Goal: Task Accomplishment & Management: Use online tool/utility

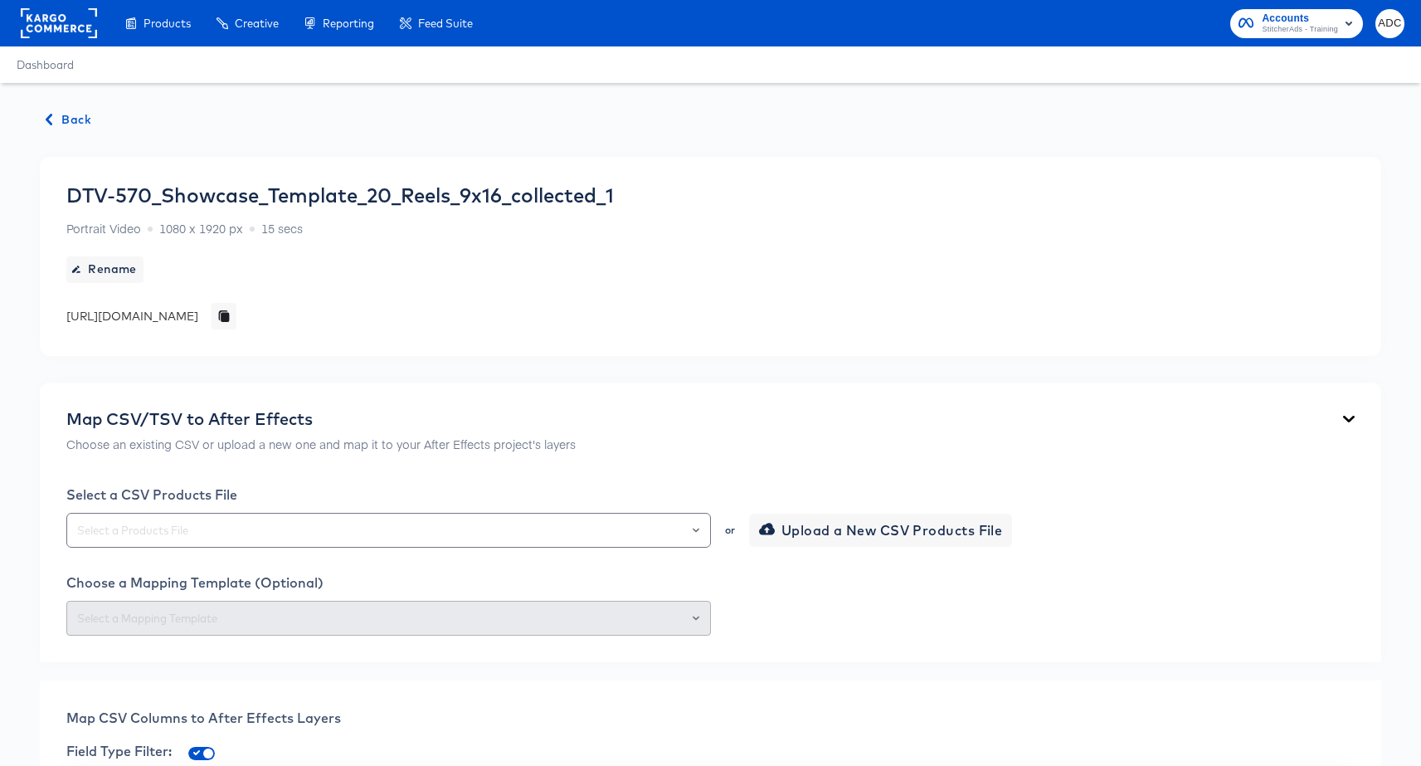
click at [95, 125] on button "Back" at bounding box center [69, 119] width 58 height 21
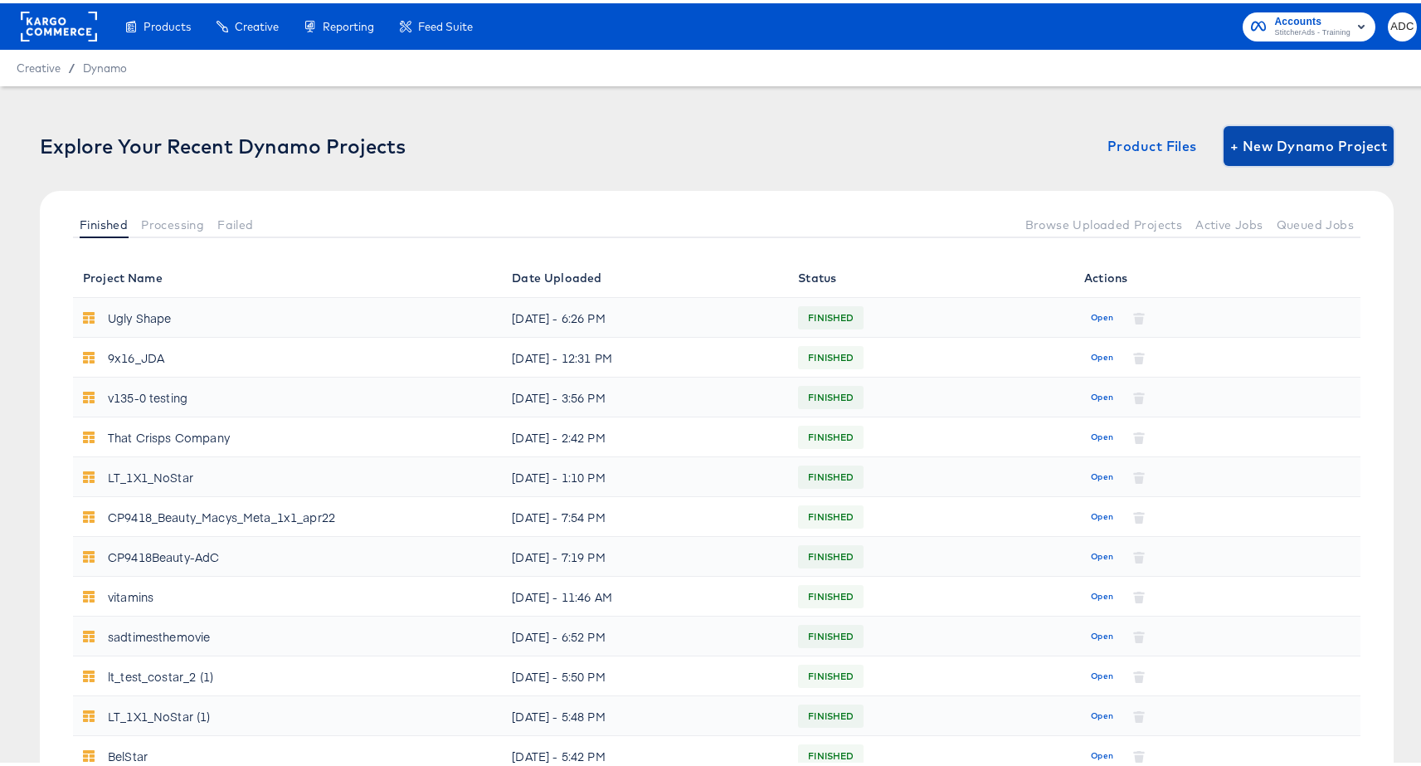
click at [1278, 144] on span "+ New Dynamo Project" at bounding box center [1308, 142] width 157 height 23
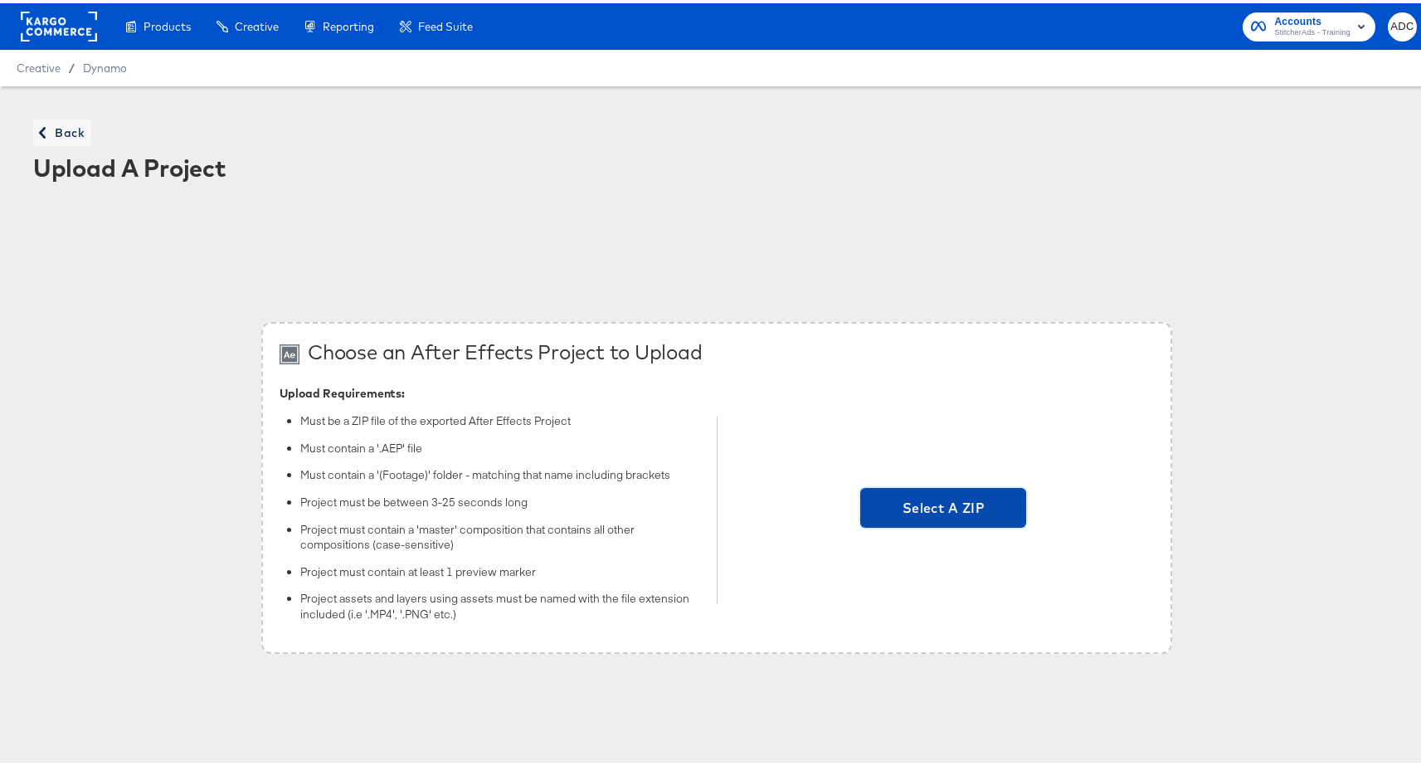
click at [873, 508] on span "Select A ZIP" at bounding box center [943, 504] width 153 height 23
click at [943, 507] on input "Select A ZIP" at bounding box center [943, 507] width 0 height 0
click at [931, 504] on span "Select A ZIP" at bounding box center [943, 504] width 153 height 23
click at [943, 507] on input "Select A ZIP" at bounding box center [943, 507] width 0 height 0
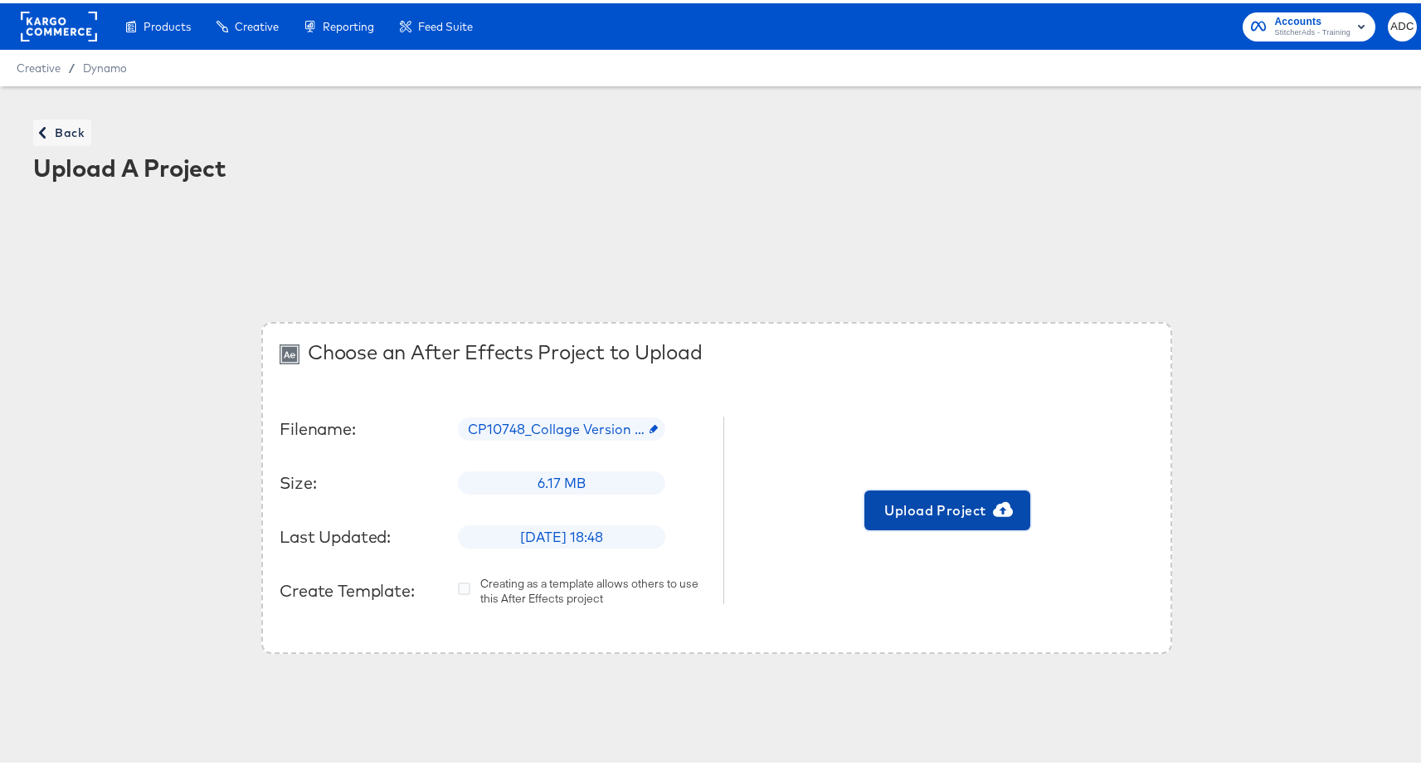
click at [927, 516] on span "Upload Project" at bounding box center [947, 506] width 153 height 23
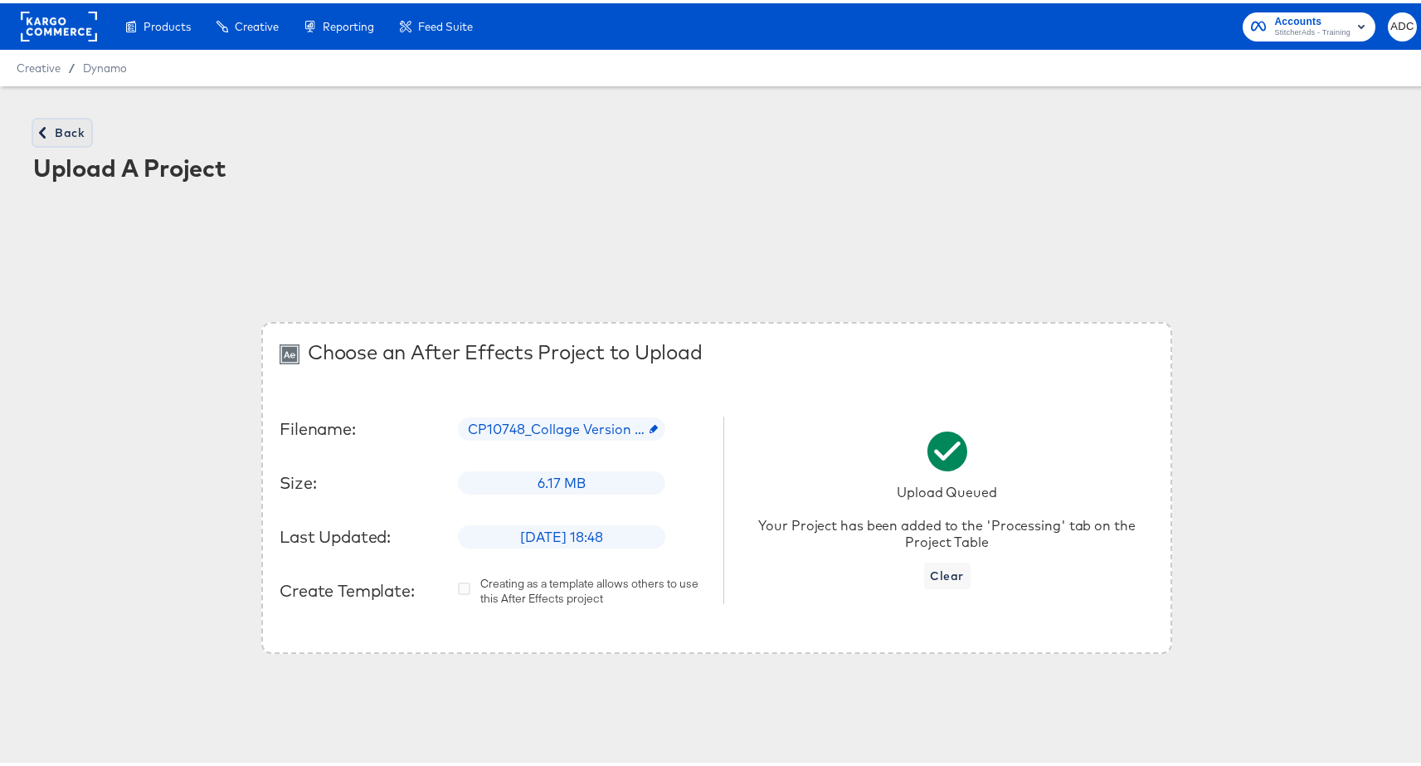
click at [65, 122] on span "Back" at bounding box center [62, 129] width 45 height 21
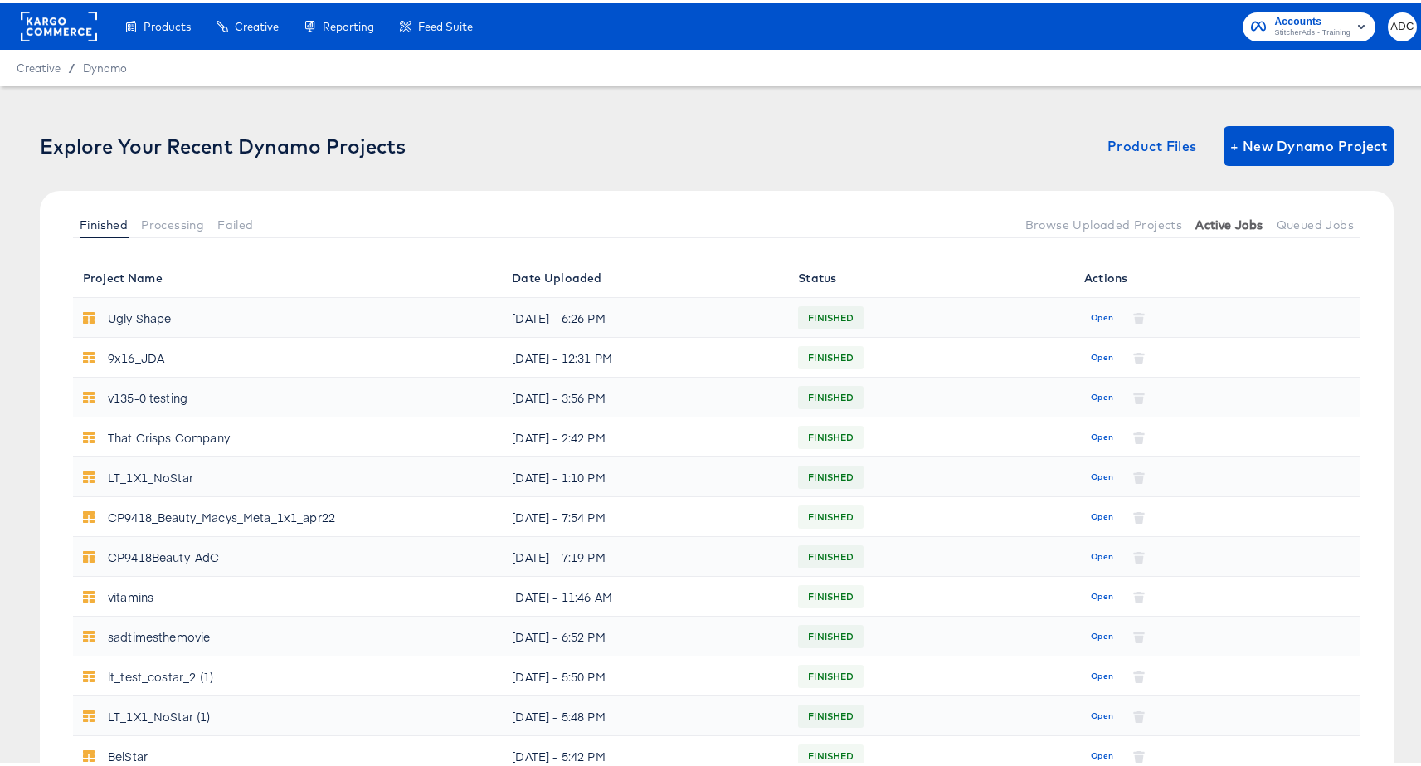
click at [1234, 221] on span "Active Jobs" at bounding box center [1228, 221] width 67 height 13
click at [1288, 221] on span "Queued Jobs" at bounding box center [1314, 221] width 77 height 13
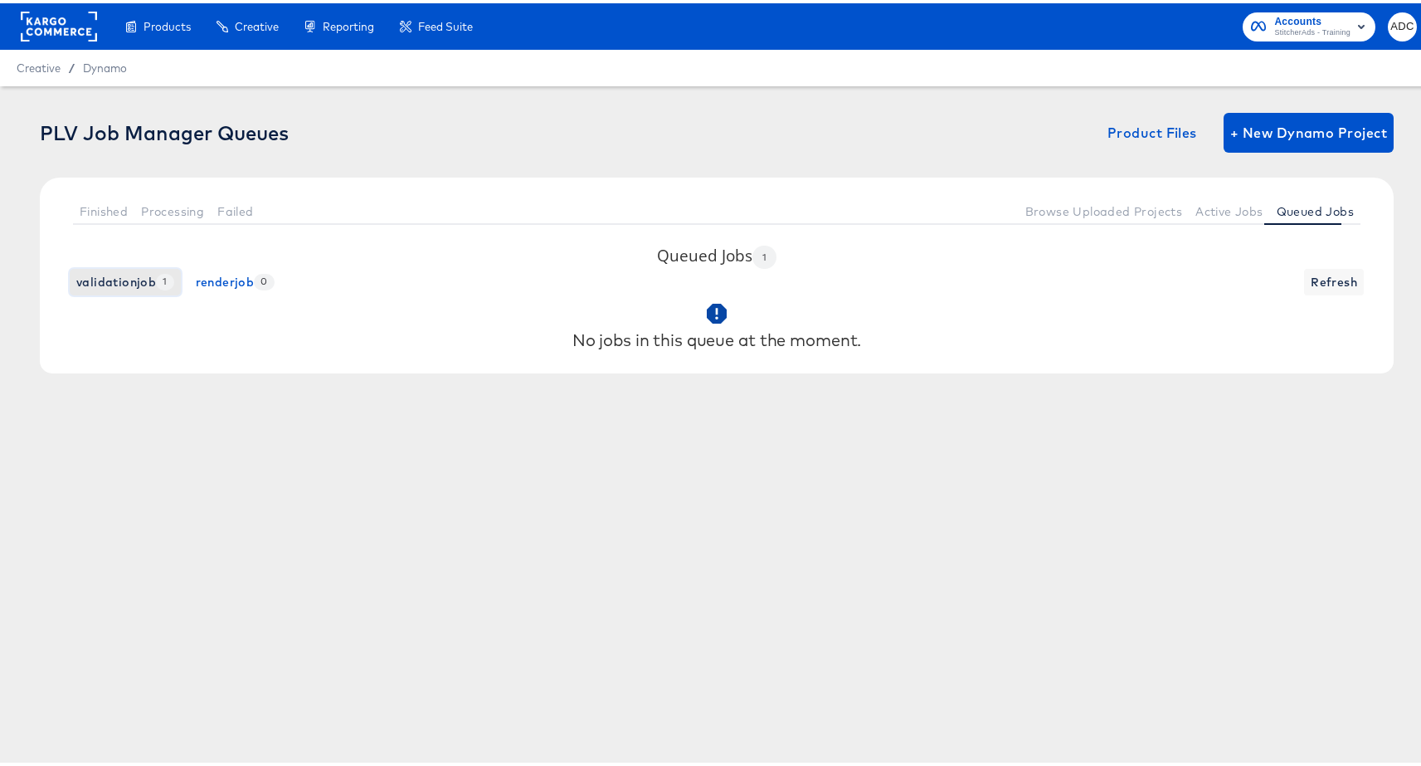
click at [139, 280] on span "validationjob 1" at bounding box center [125, 279] width 98 height 21
click at [100, 209] on span "Finished" at bounding box center [104, 208] width 48 height 13
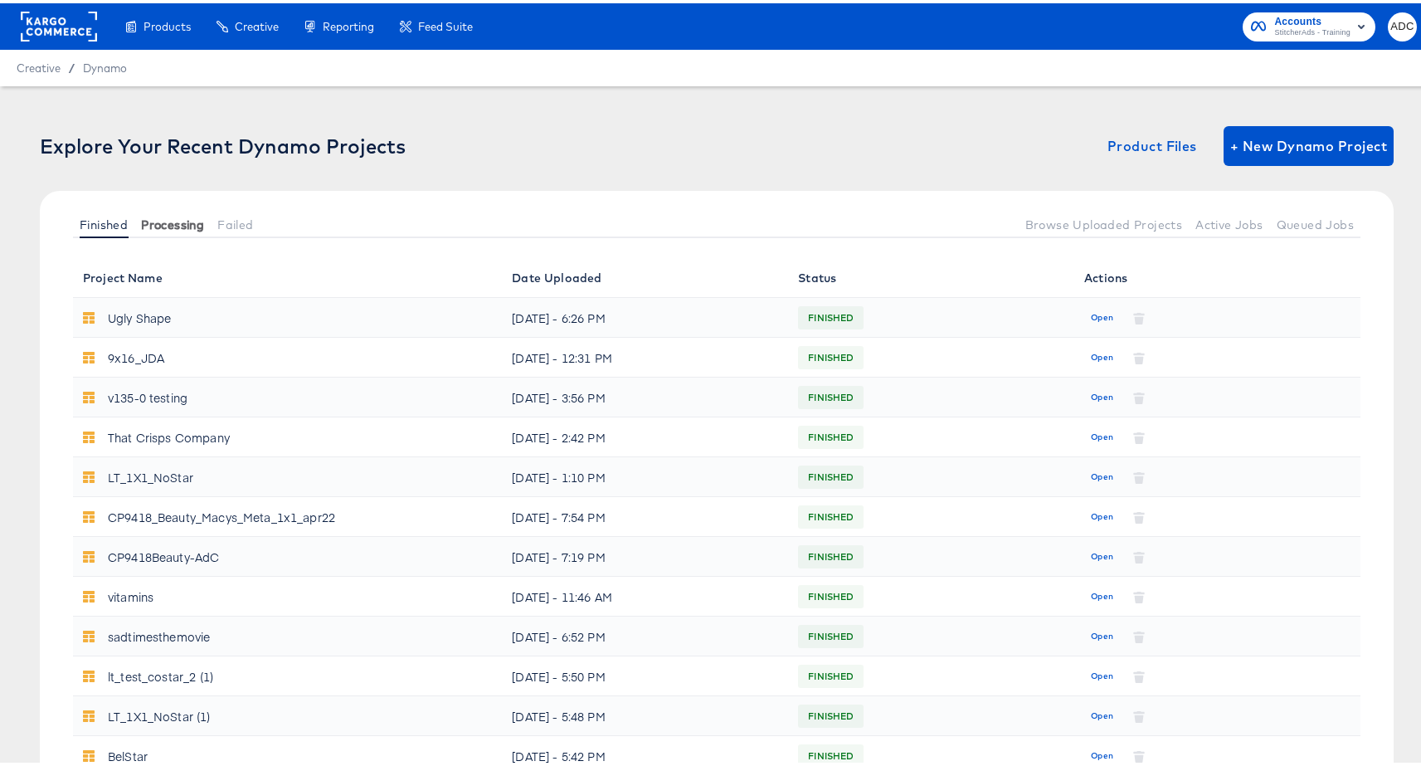
click at [166, 223] on span "Processing" at bounding box center [172, 221] width 63 height 13
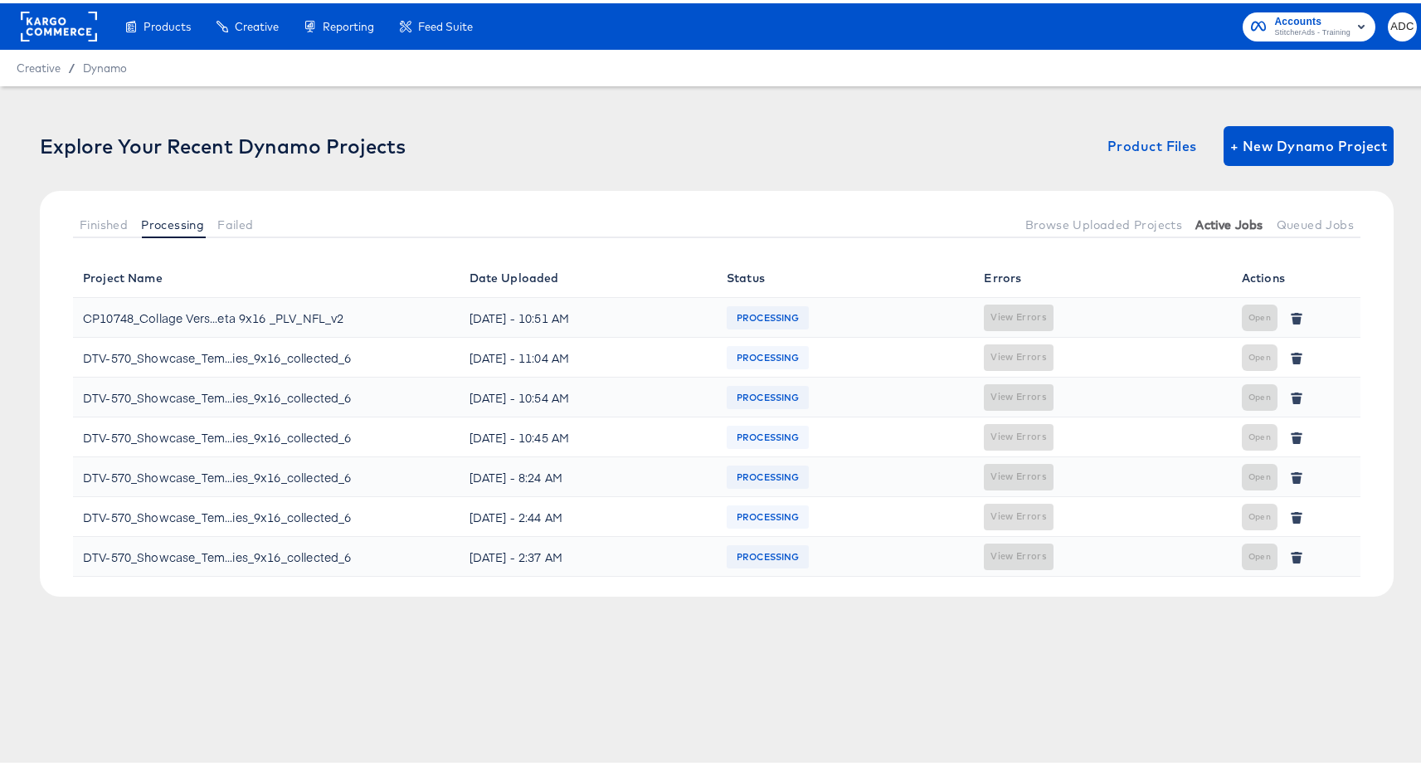
click at [1227, 221] on span "Active Jobs" at bounding box center [1228, 221] width 67 height 13
click at [1227, 229] on button "Active Jobs" at bounding box center [1228, 220] width 80 height 27
click at [1300, 216] on span "Queued Jobs" at bounding box center [1314, 221] width 77 height 13
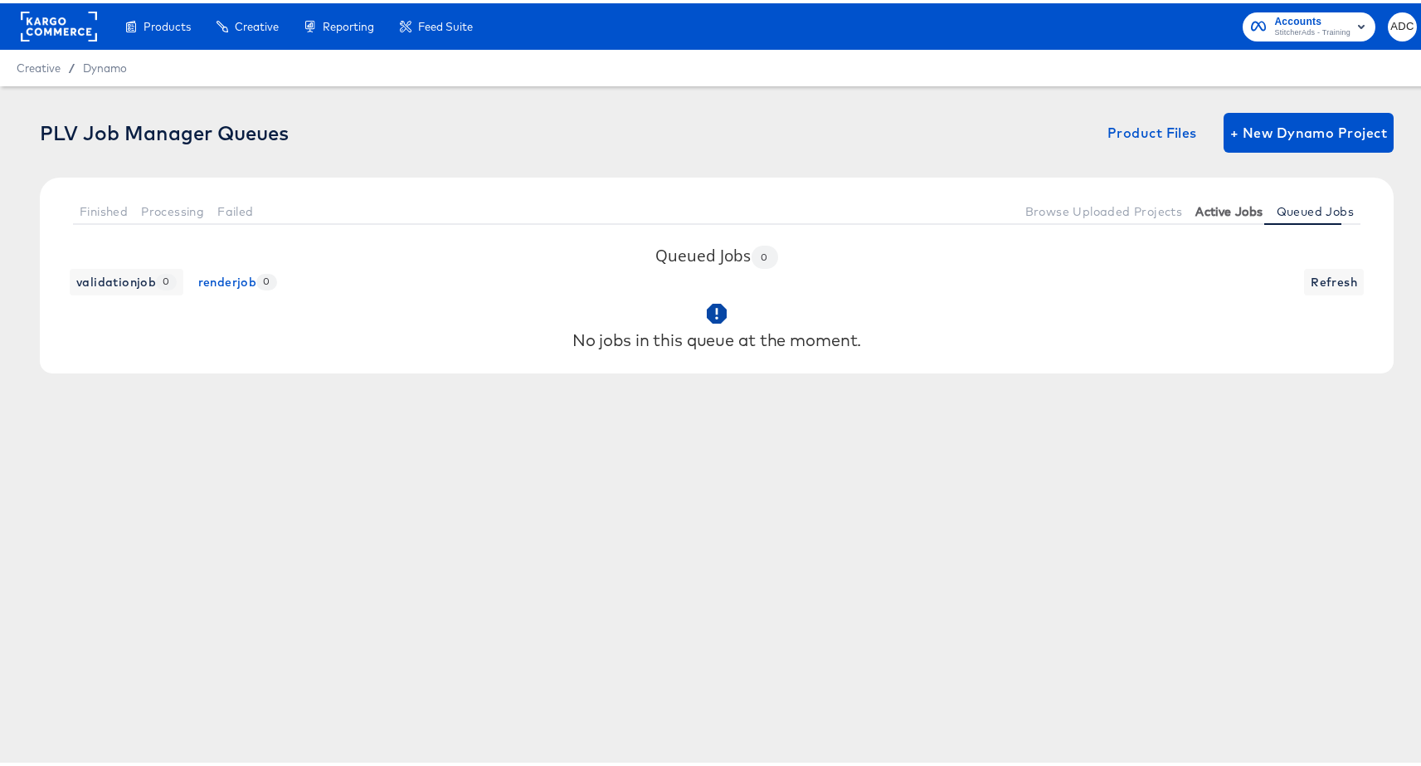
click at [1215, 199] on button "Active Jobs" at bounding box center [1228, 207] width 80 height 27
click at [1214, 214] on span "Active Jobs" at bounding box center [1228, 208] width 67 height 13
click at [1214, 211] on span "Active Jobs" at bounding box center [1228, 208] width 67 height 13
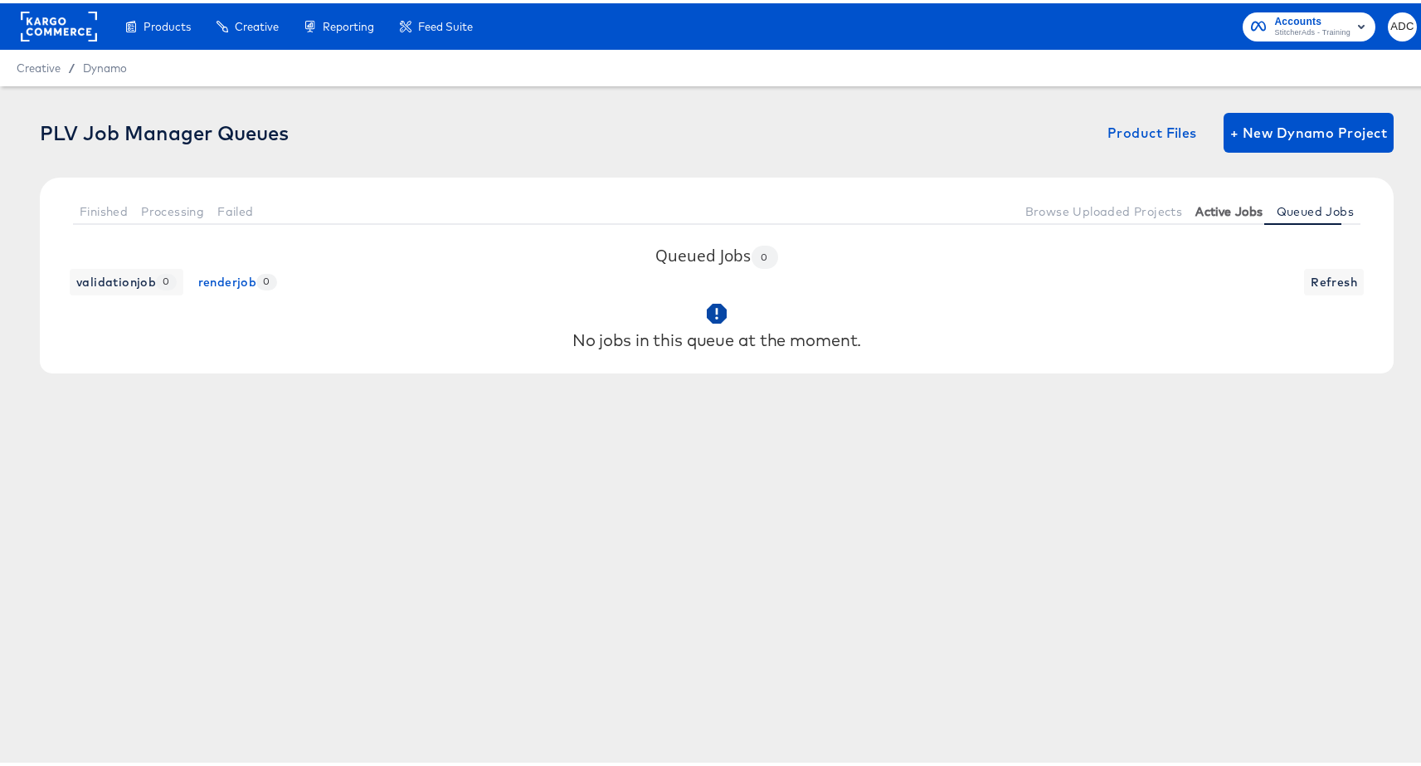
click at [1214, 211] on span "Active Jobs" at bounding box center [1228, 208] width 67 height 13
drag, startPoint x: 1214, startPoint y: 211, endPoint x: 527, endPoint y: 115, distance: 694.2
click at [1213, 211] on span "Active Jobs" at bounding box center [1228, 208] width 67 height 13
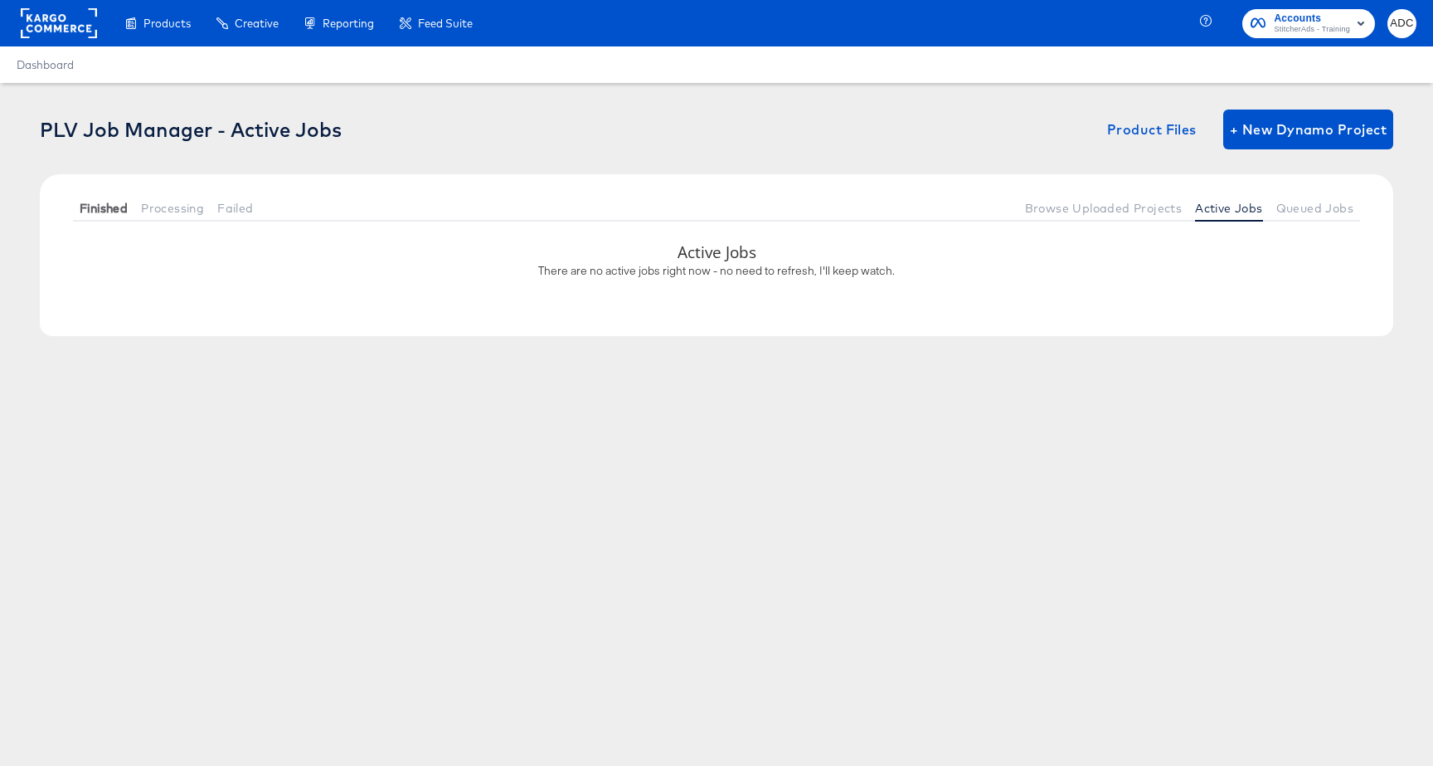
click at [105, 207] on span "Finished" at bounding box center [104, 208] width 48 height 13
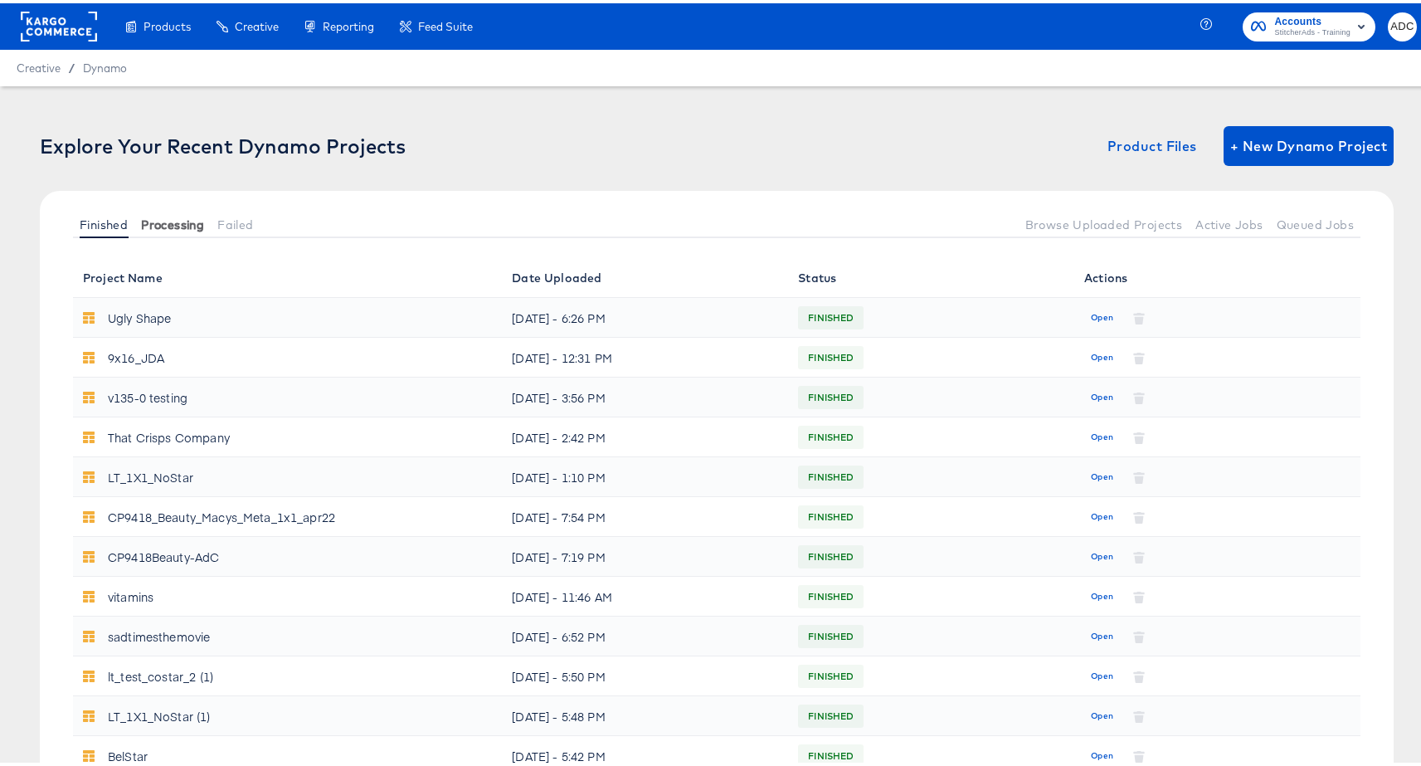
click at [142, 216] on span "Processing" at bounding box center [172, 221] width 63 height 13
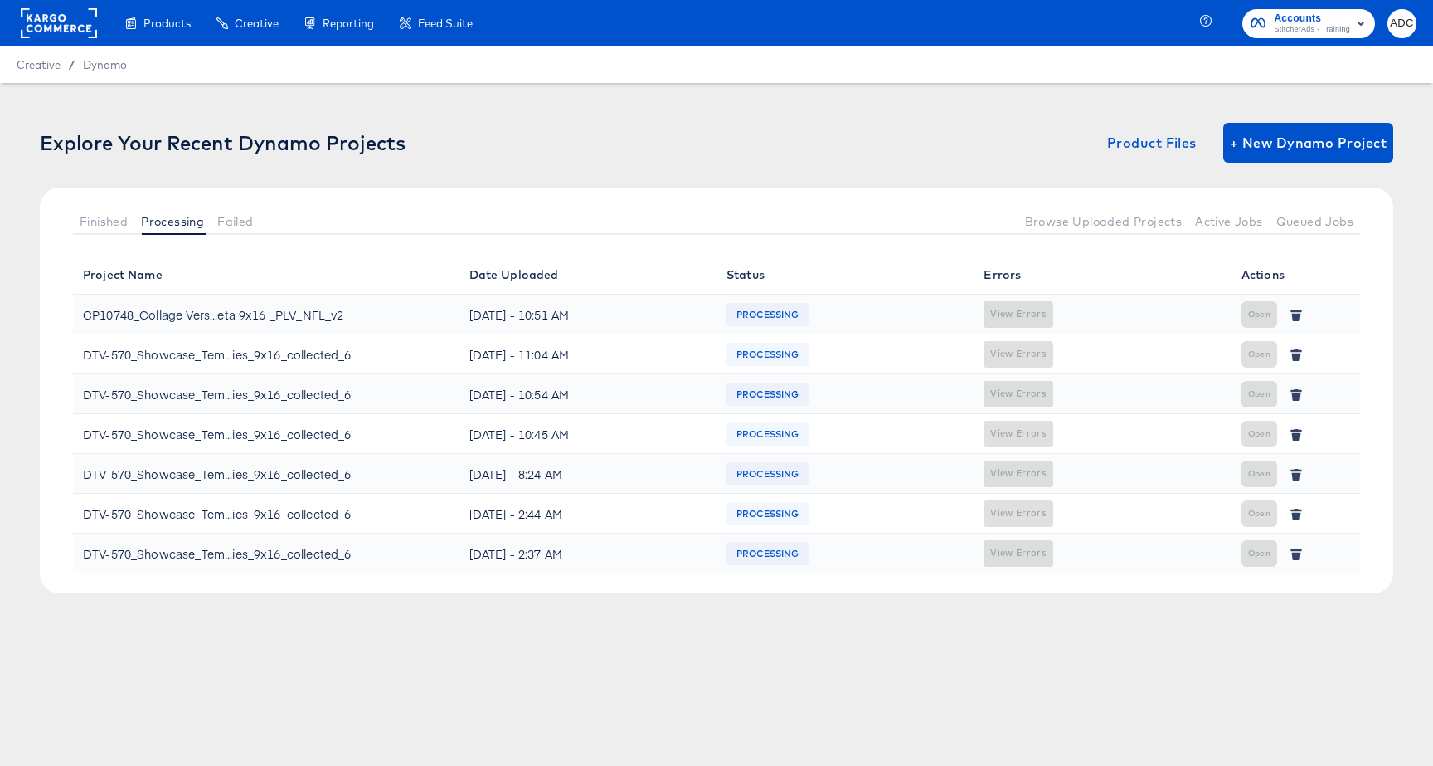
click at [165, 233] on span at bounding box center [174, 234] width 64 height 2
click at [163, 215] on span "Processing" at bounding box center [172, 221] width 63 height 13
click at [253, 216] on span "Failed" at bounding box center [235, 221] width 36 height 13
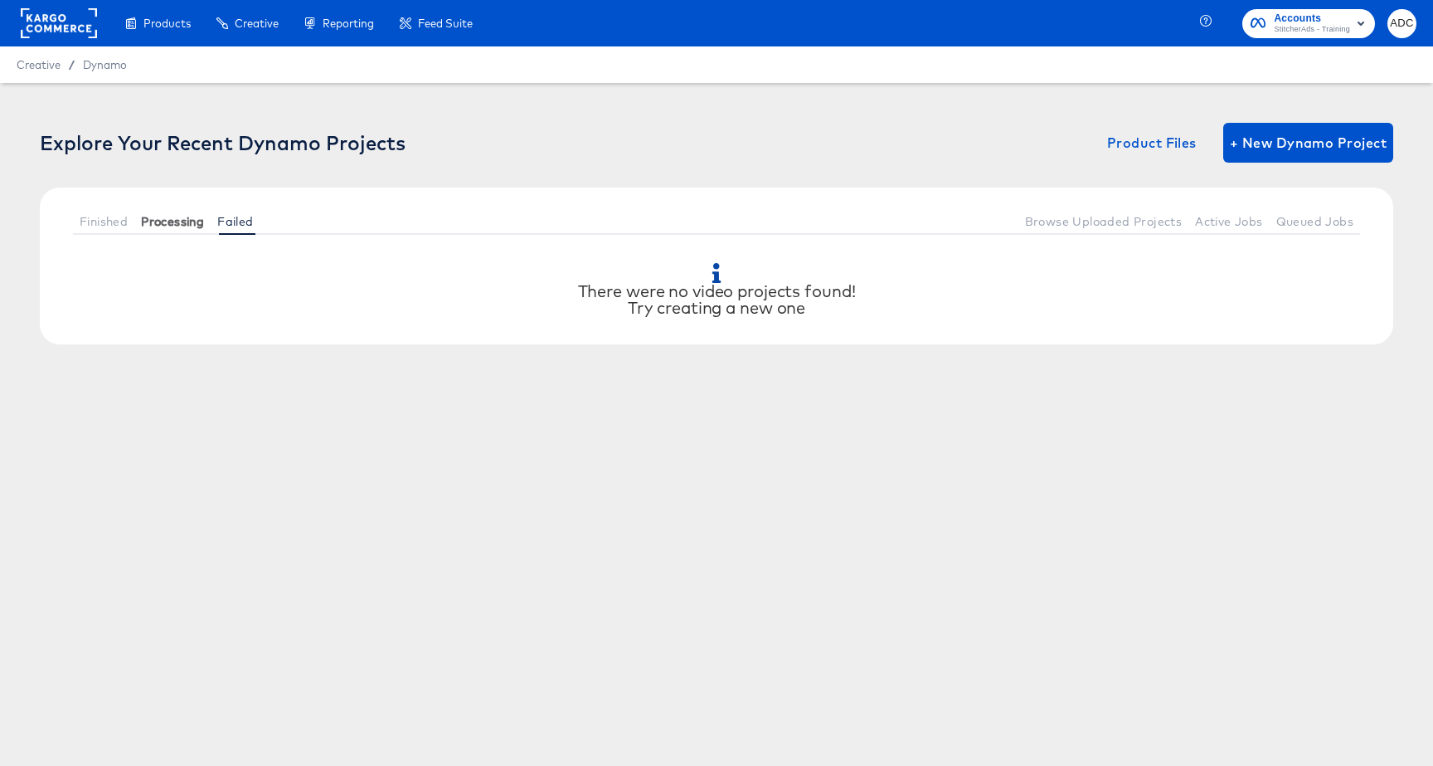
click at [177, 216] on span "Processing" at bounding box center [172, 221] width 63 height 13
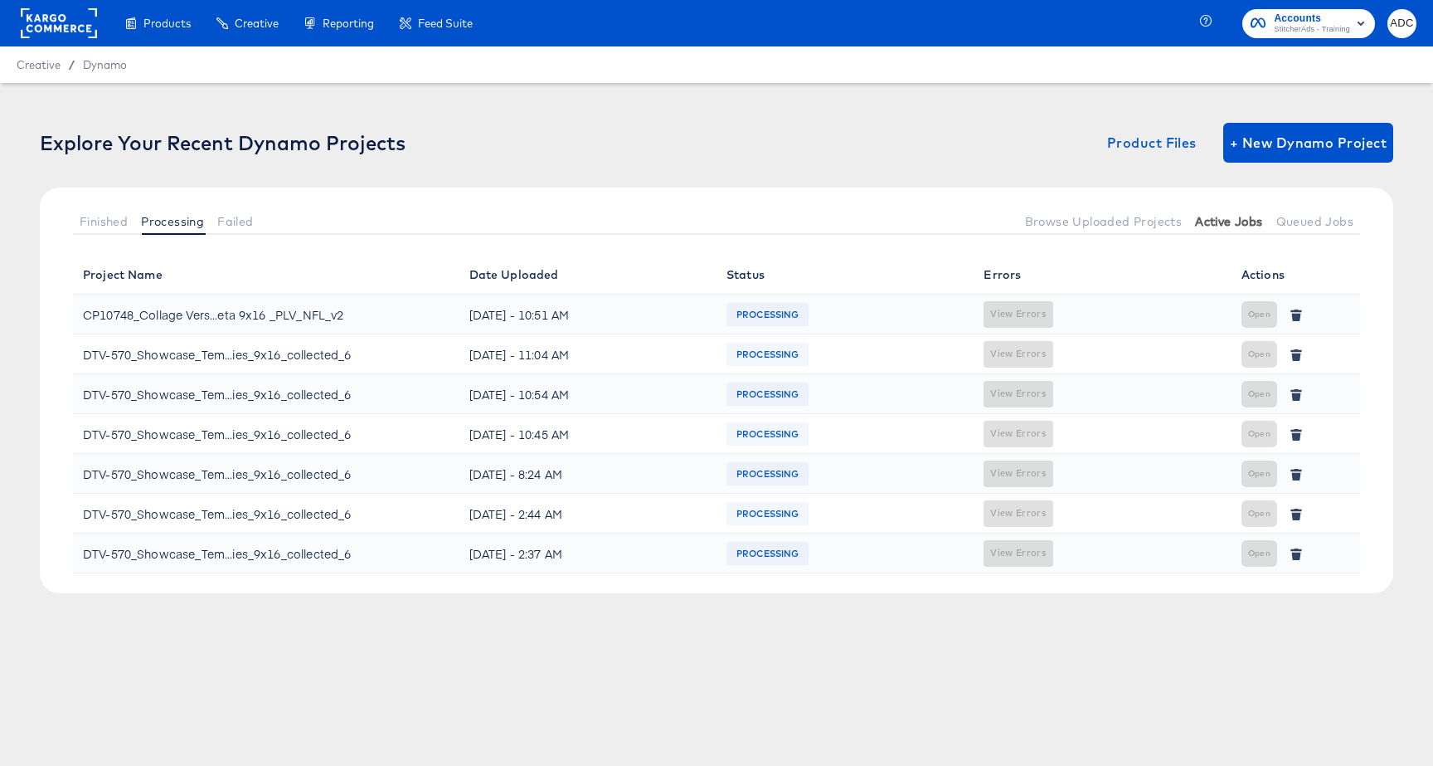
click at [1221, 215] on span "Active Jobs" at bounding box center [1228, 221] width 67 height 13
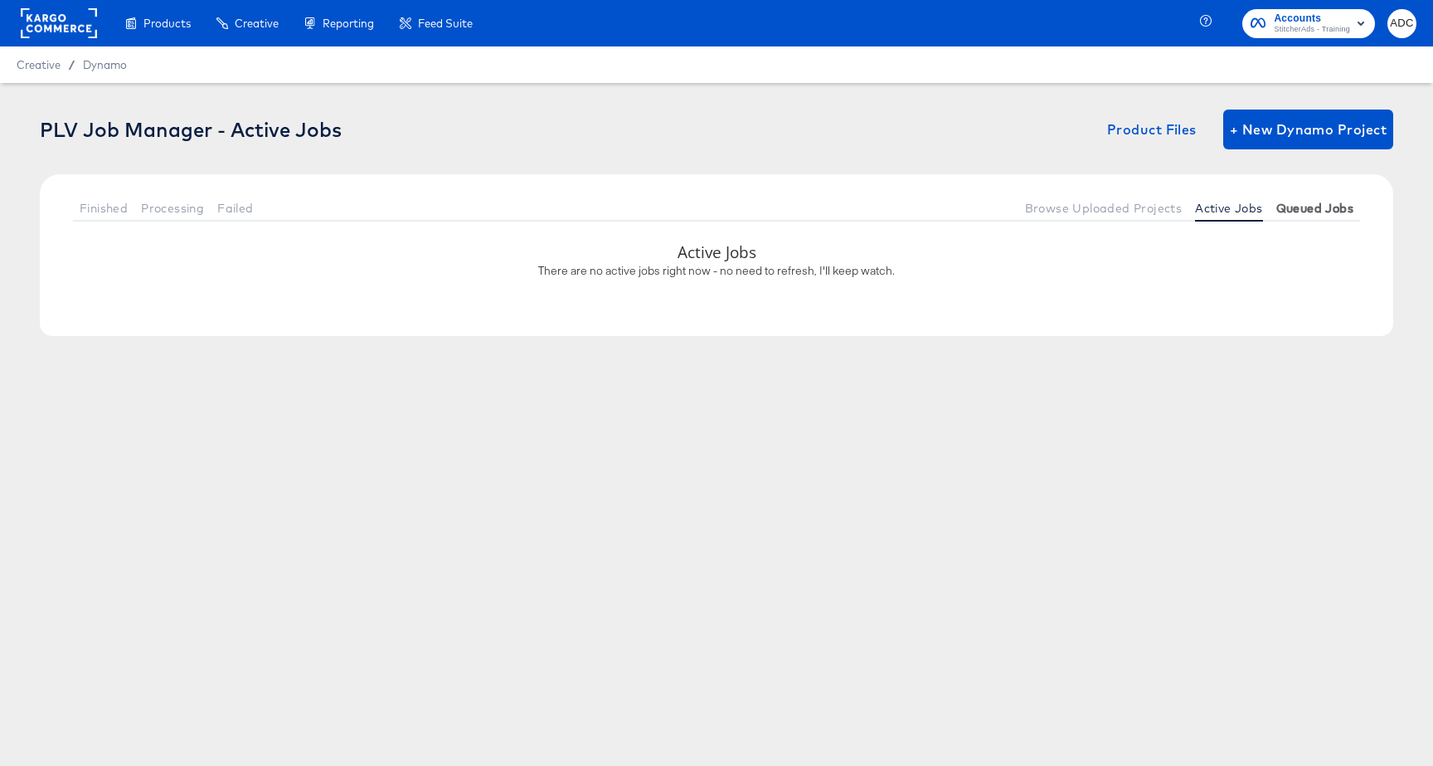
click at [1307, 214] on span "Queued Jobs" at bounding box center [1314, 208] width 77 height 13
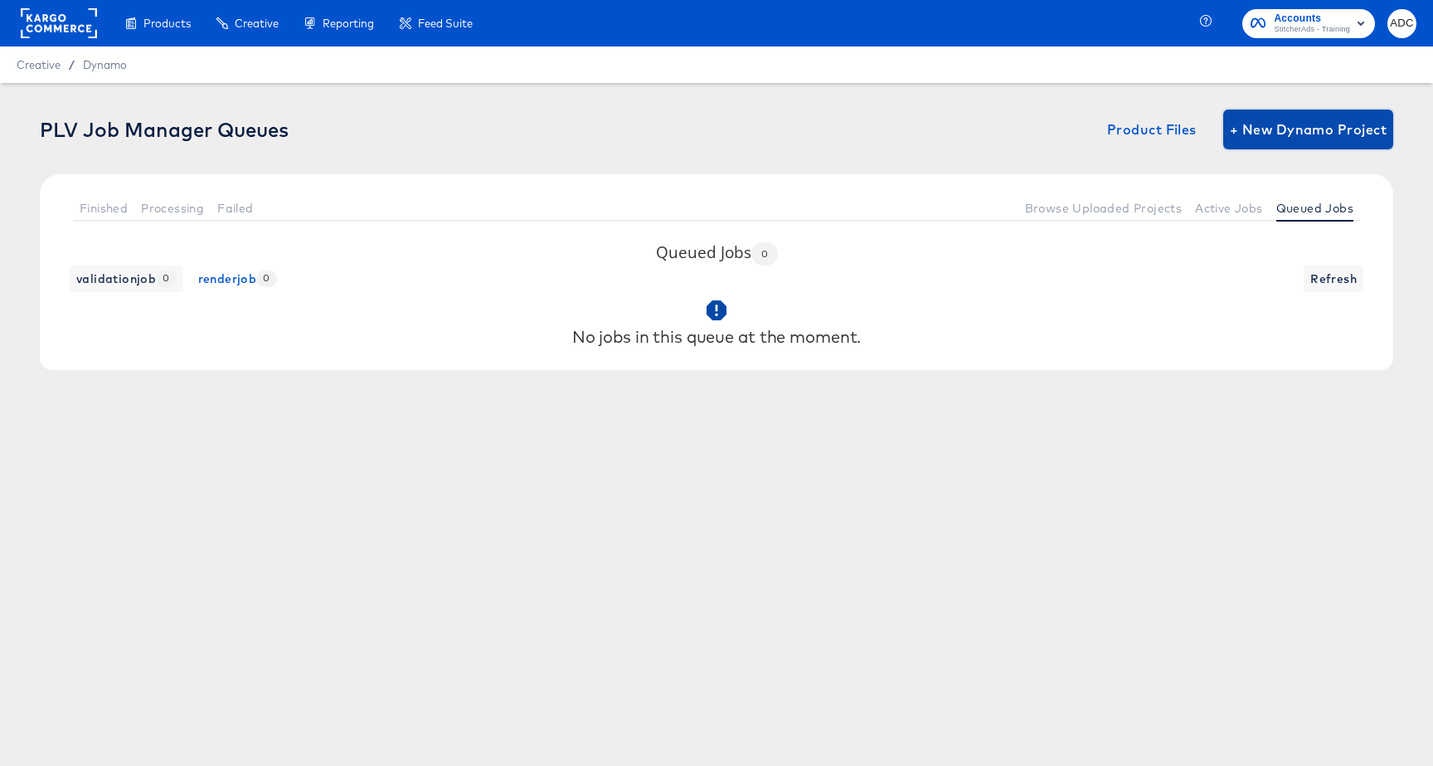
click at [1286, 140] on span "+ New Dynamo Project" at bounding box center [1308, 129] width 157 height 23
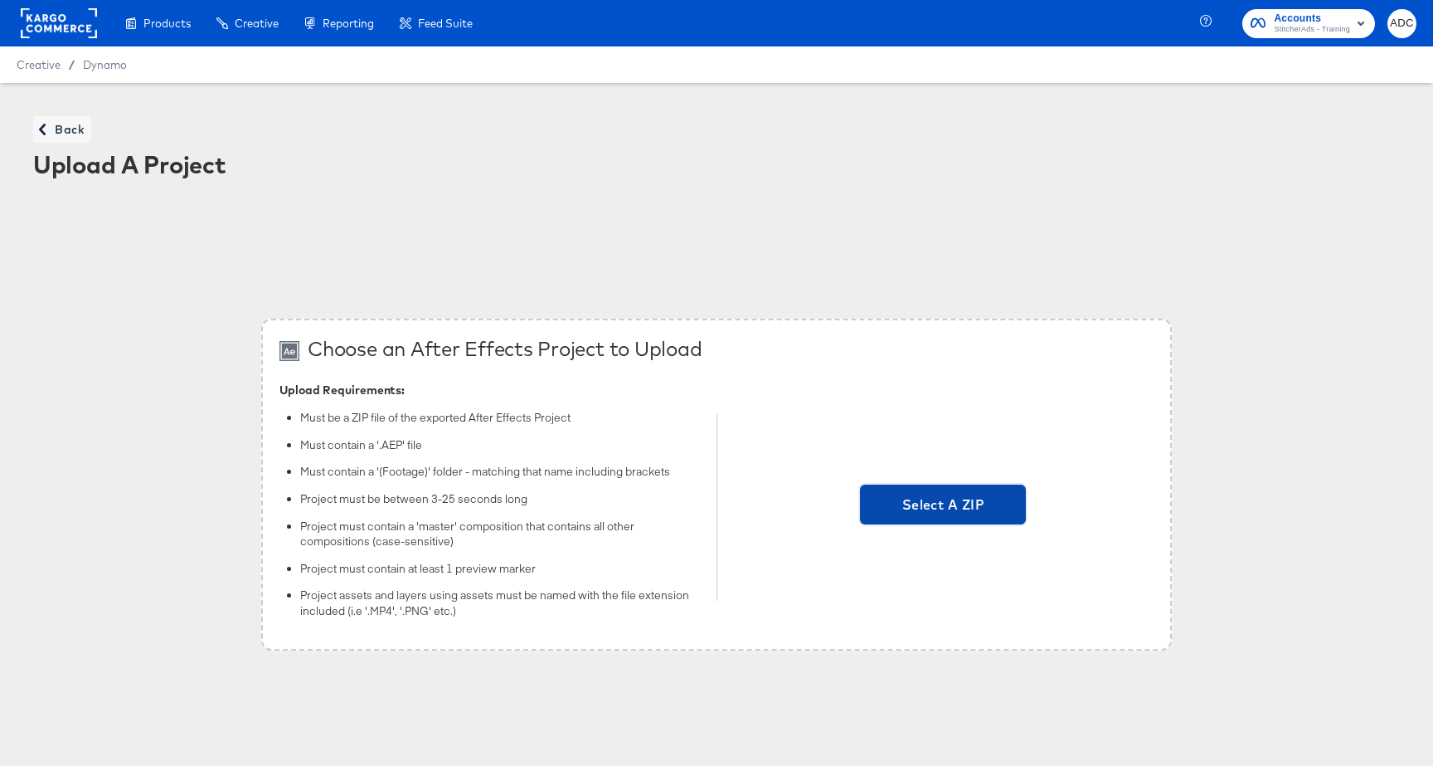
click at [934, 507] on span "Select A ZIP" at bounding box center [943, 504] width 153 height 23
click at [943, 507] on input "Select A ZIP" at bounding box center [943, 507] width 0 height 0
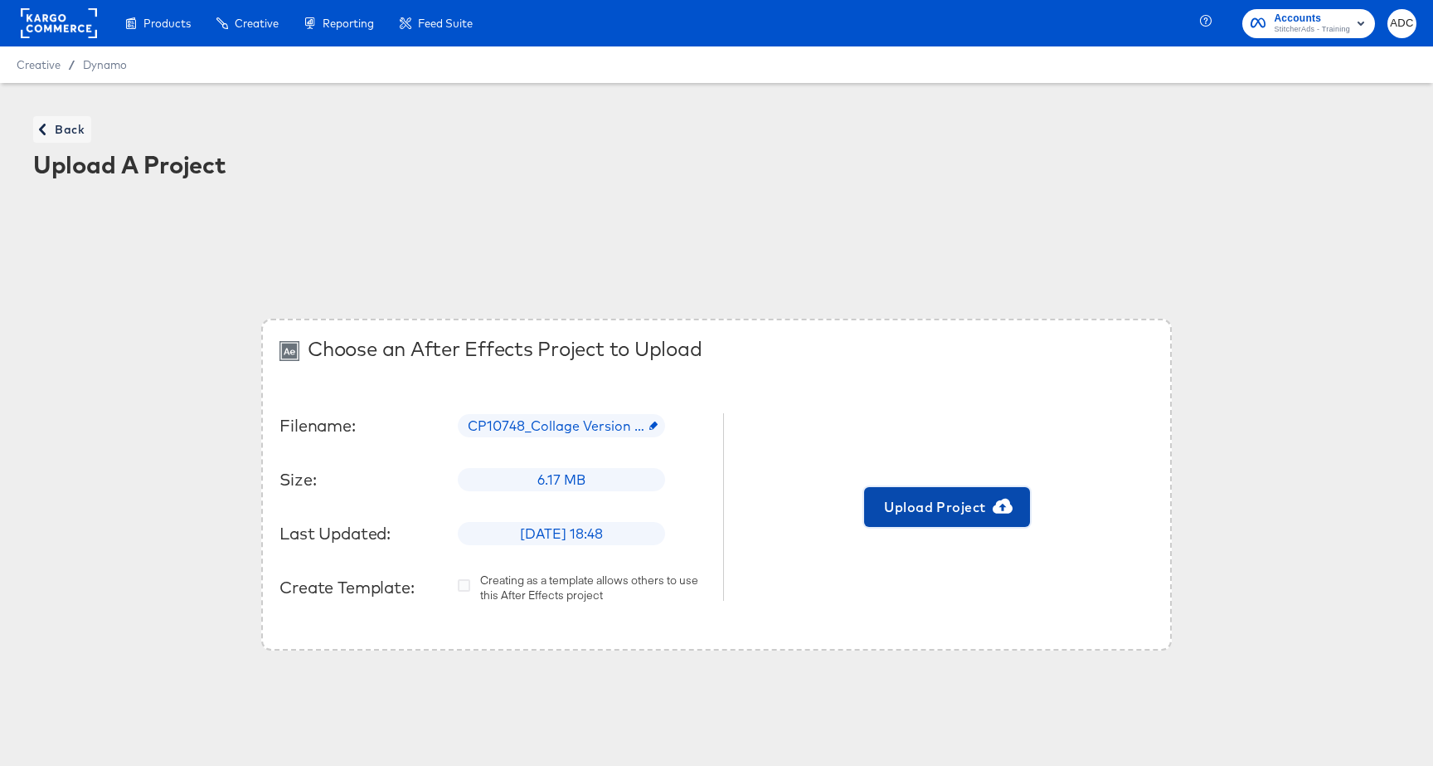
click at [966, 515] on span "Upload Project" at bounding box center [947, 506] width 153 height 23
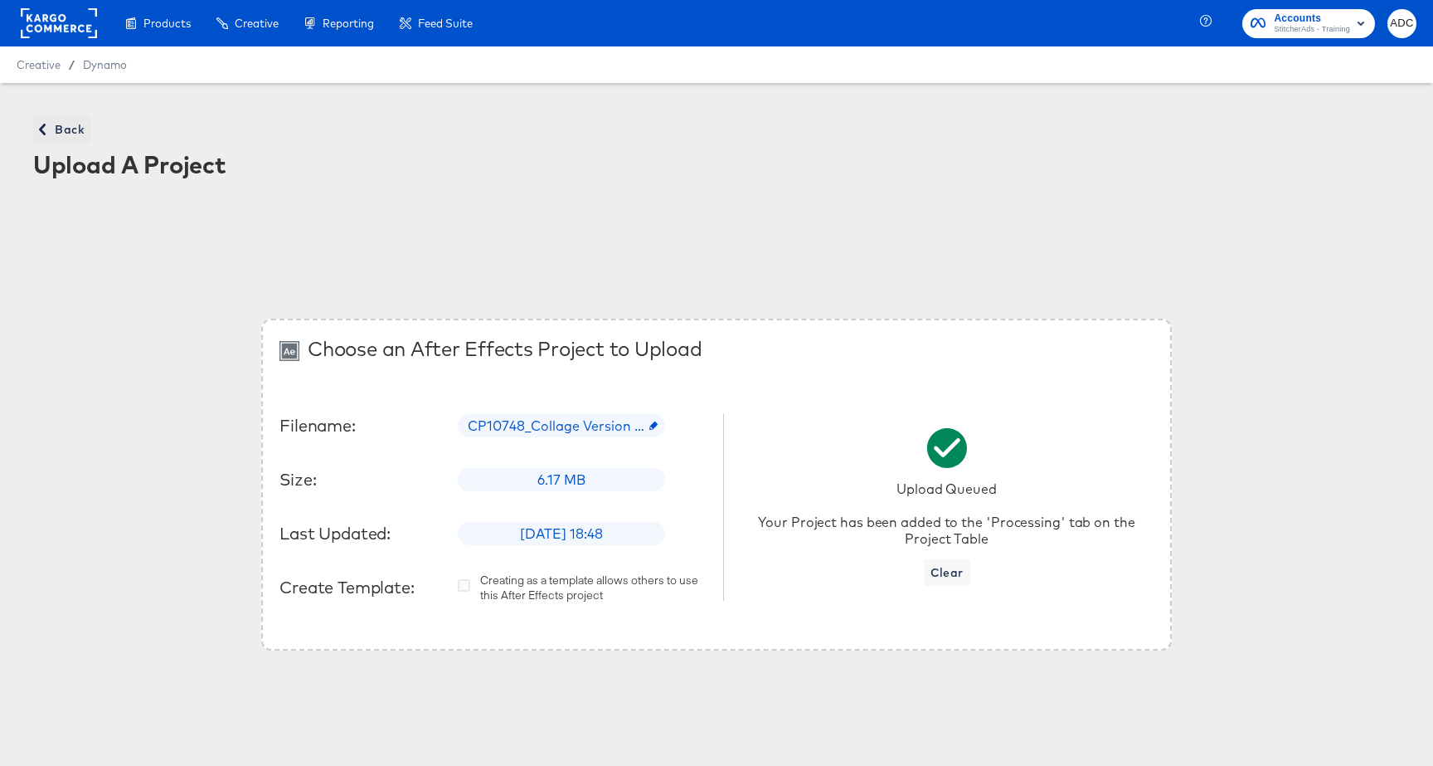
drag, startPoint x: 105, startPoint y: 129, endPoint x: 54, endPoint y: 134, distance: 50.9
click at [95, 130] on div "Back Upload A Project" at bounding box center [717, 150] width 1400 height 100
click at [41, 134] on icon "button" at bounding box center [42, 130] width 12 height 12
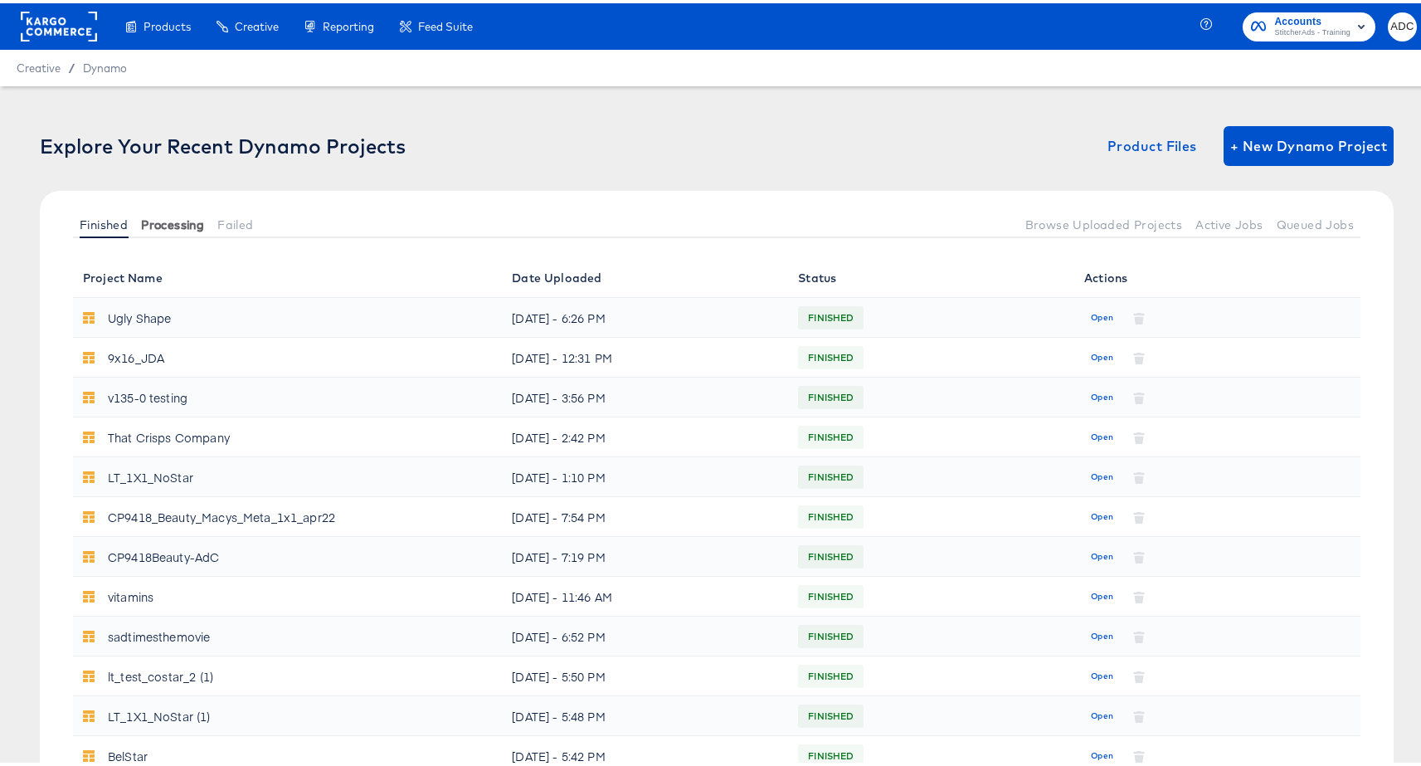
click at [169, 217] on span "Processing" at bounding box center [172, 221] width 63 height 13
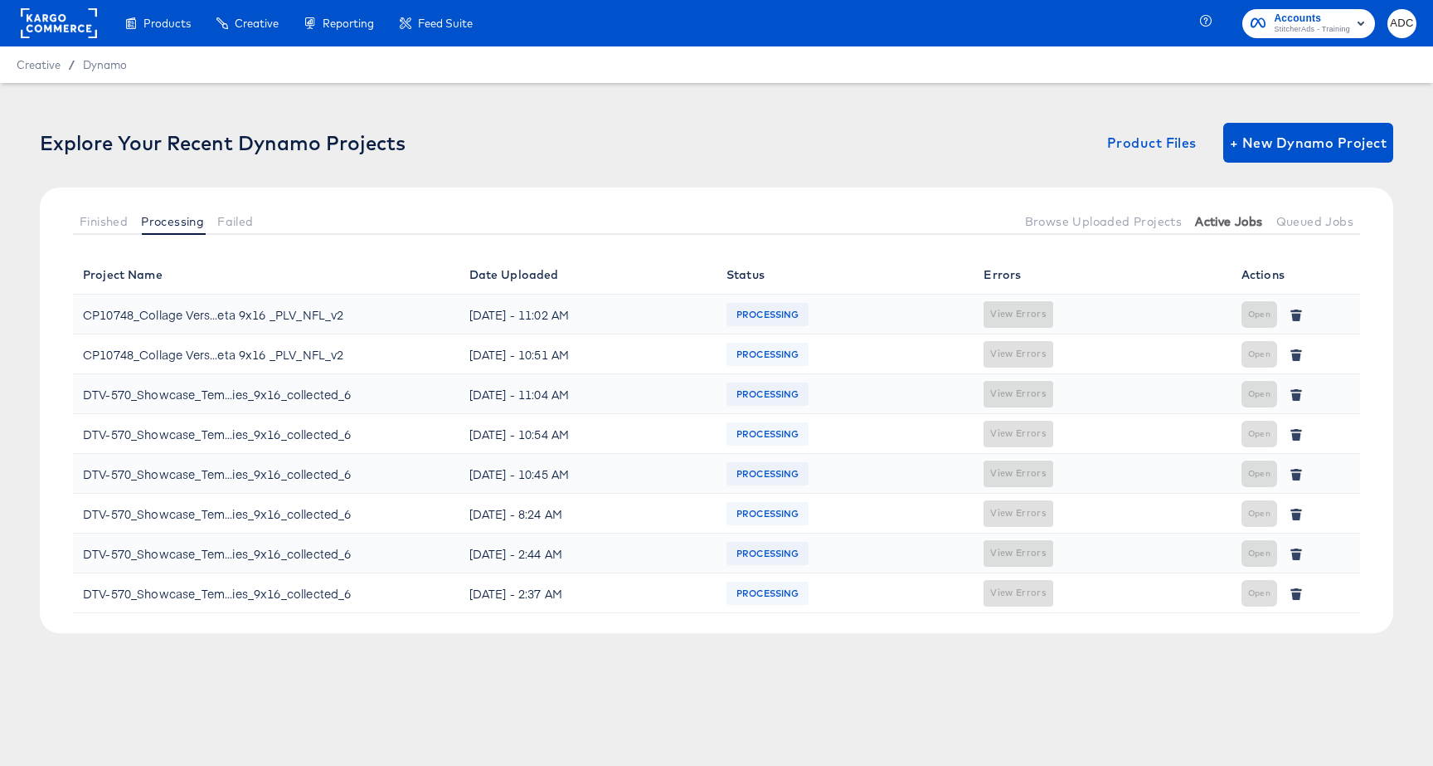
click at [1219, 228] on button "Active Jobs" at bounding box center [1228, 220] width 80 height 27
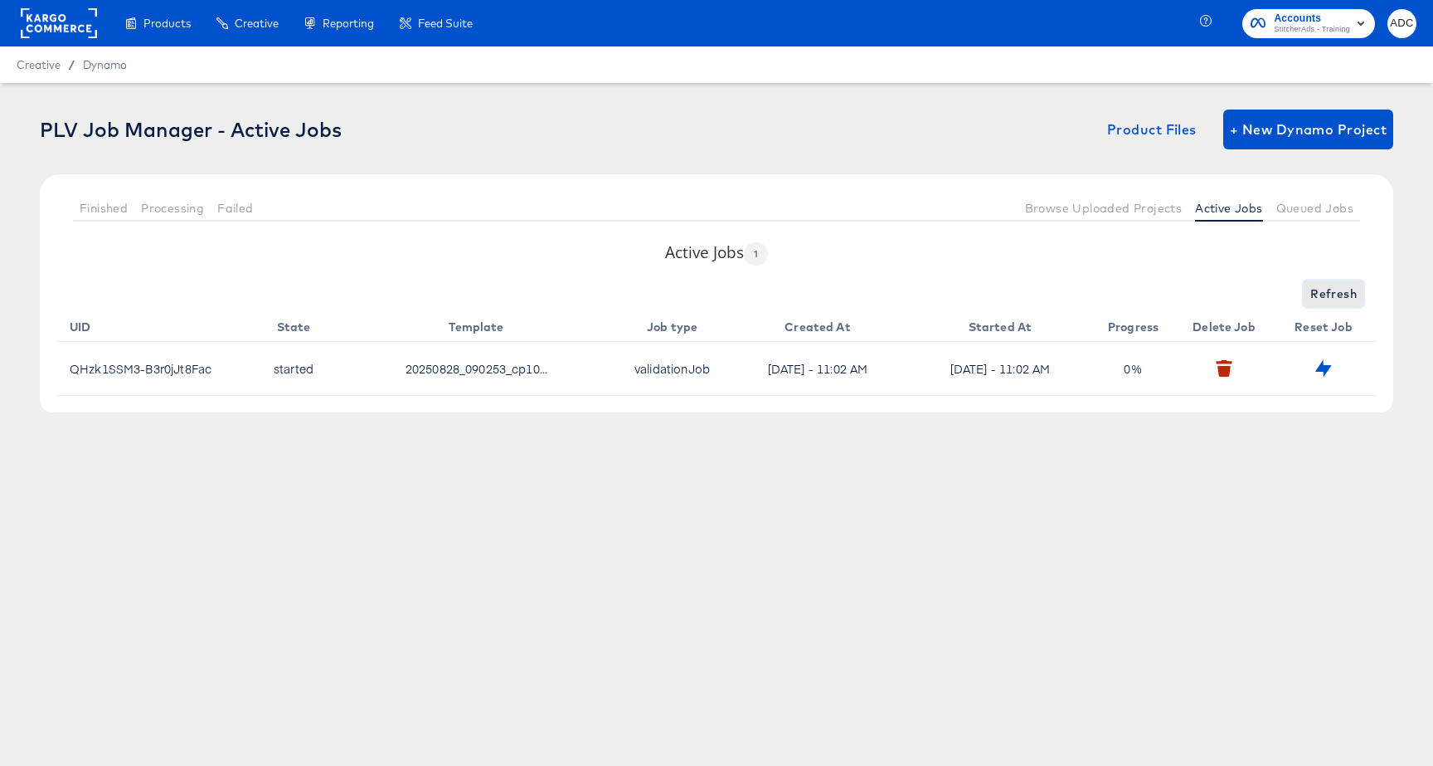
click at [1319, 297] on span "Refresh" at bounding box center [1333, 294] width 46 height 21
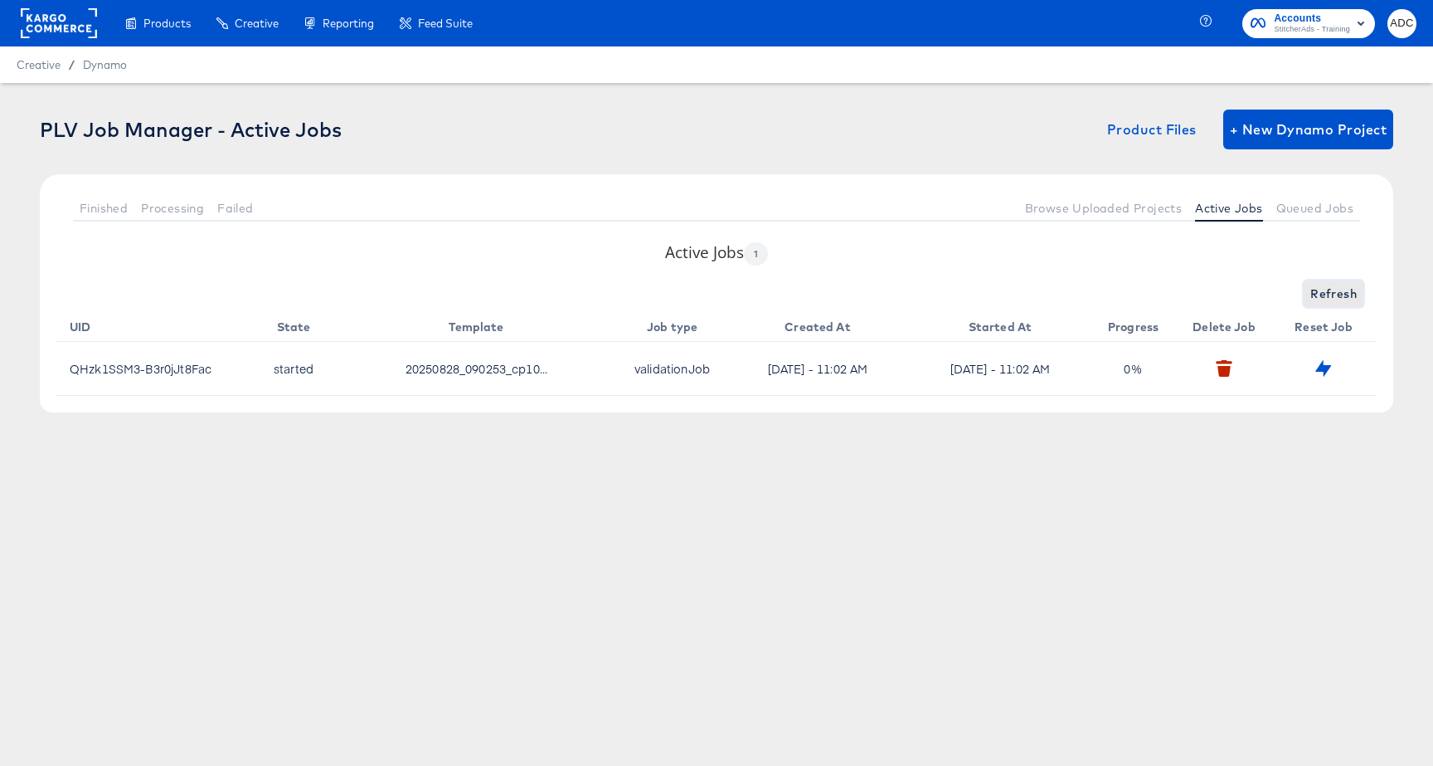
click at [1319, 297] on span "Refresh" at bounding box center [1333, 294] width 46 height 21
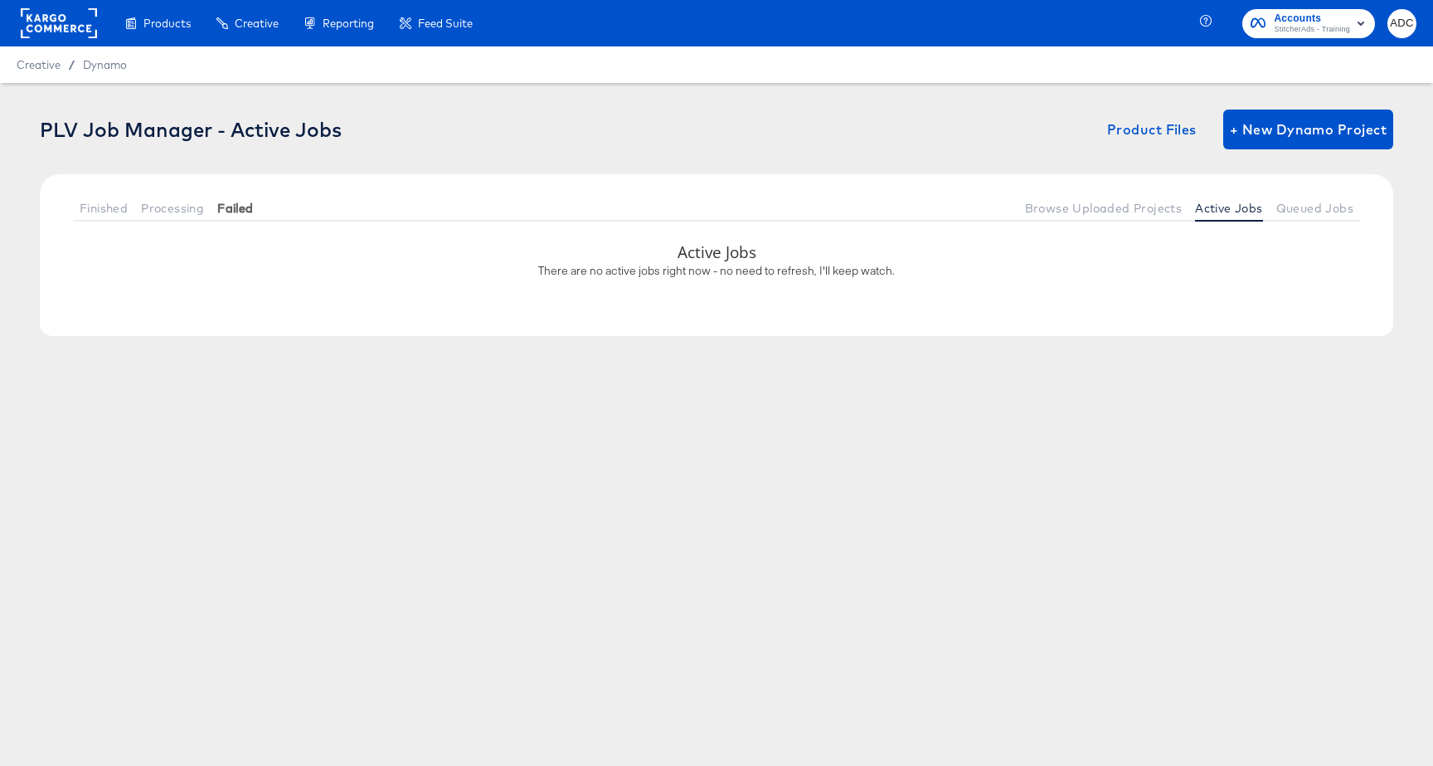
click at [254, 217] on button "Failed" at bounding box center [235, 207] width 49 height 27
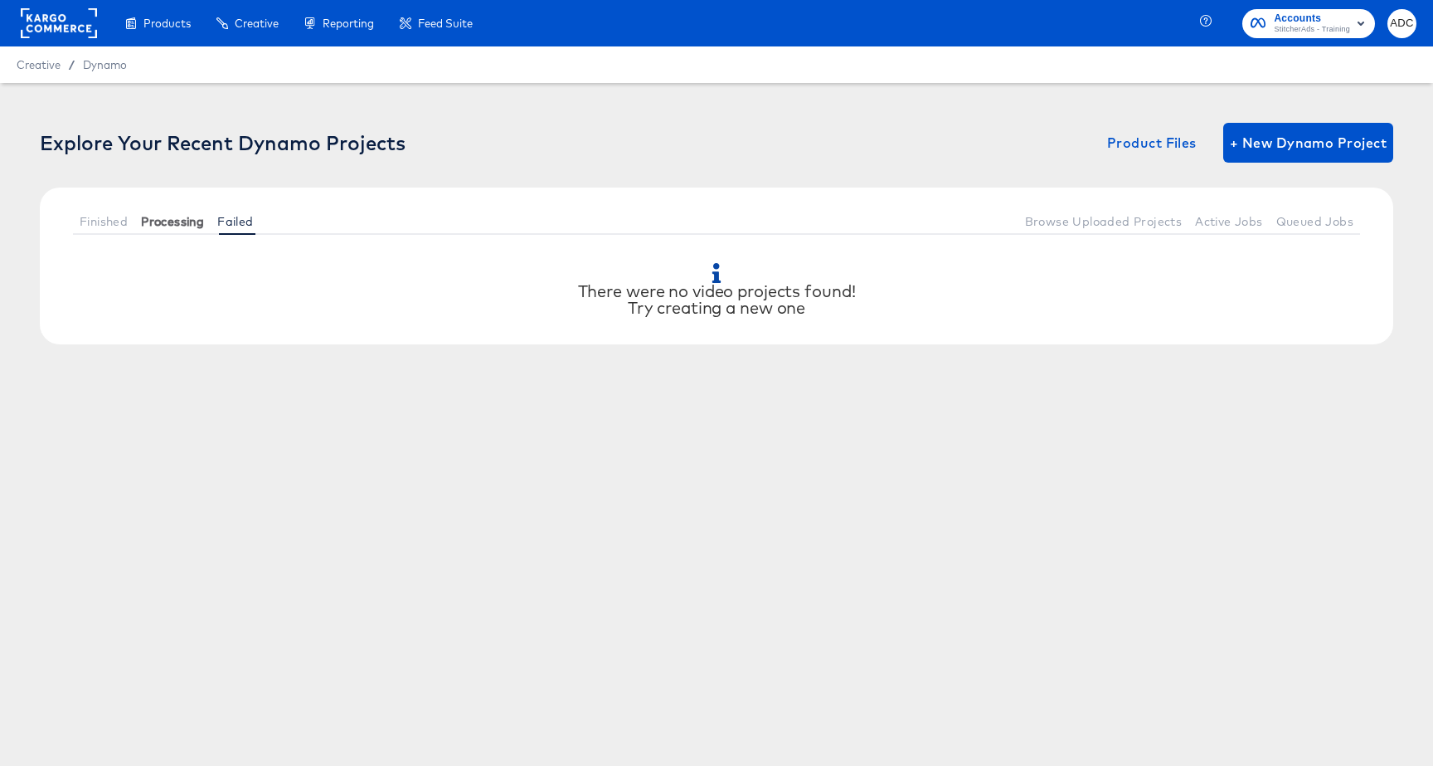
click at [184, 217] on span "Processing" at bounding box center [172, 221] width 63 height 13
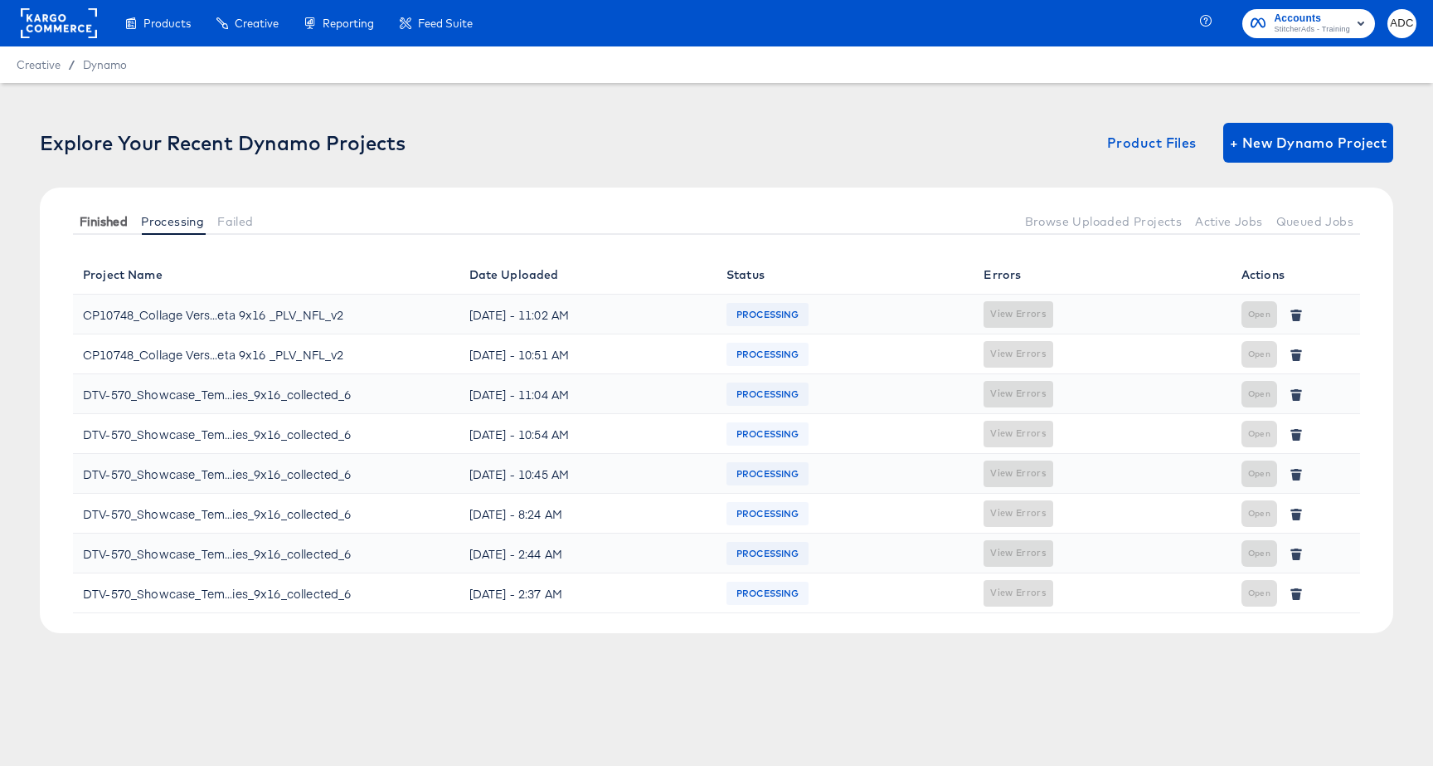
click at [111, 216] on span "Finished" at bounding box center [104, 221] width 48 height 13
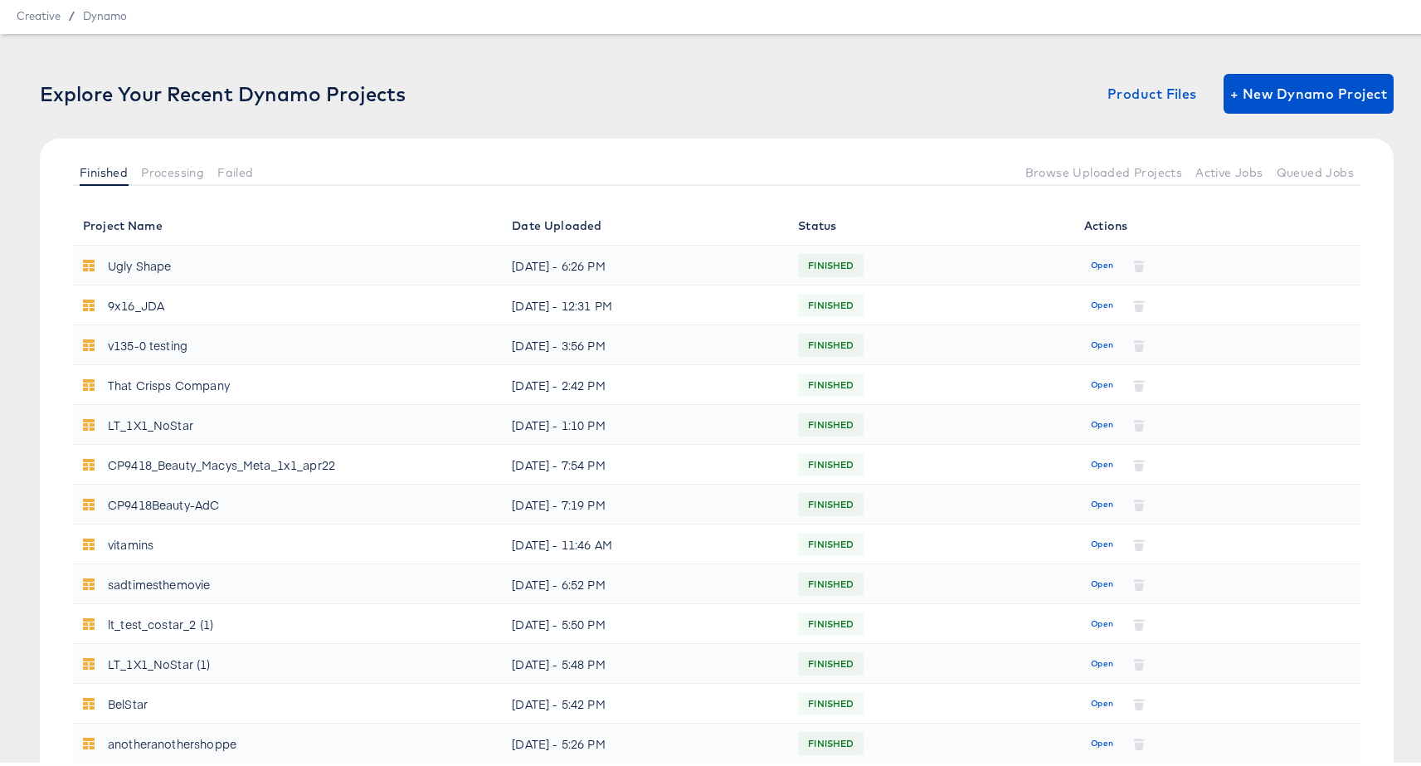
scroll to position [33, 0]
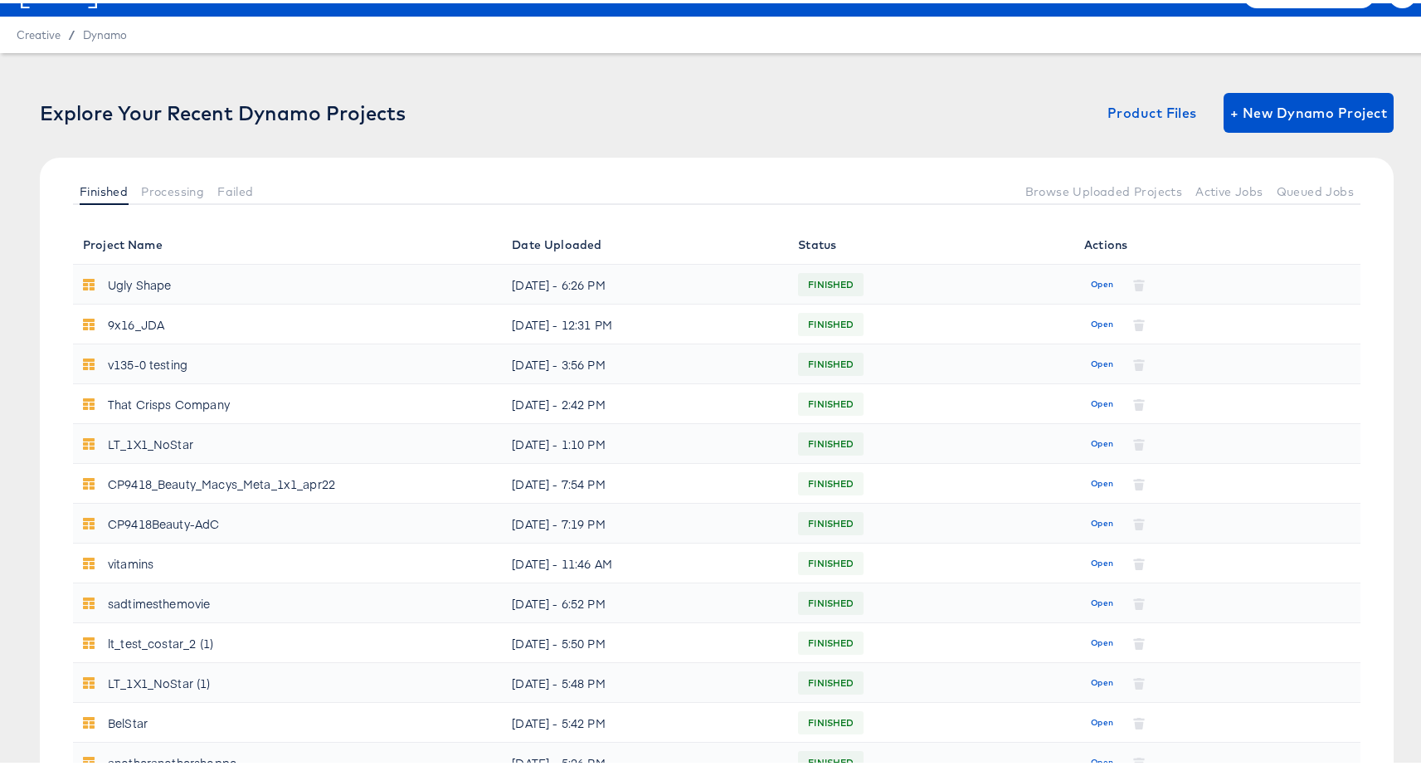
click at [167, 177] on button "Processing" at bounding box center [172, 187] width 76 height 27
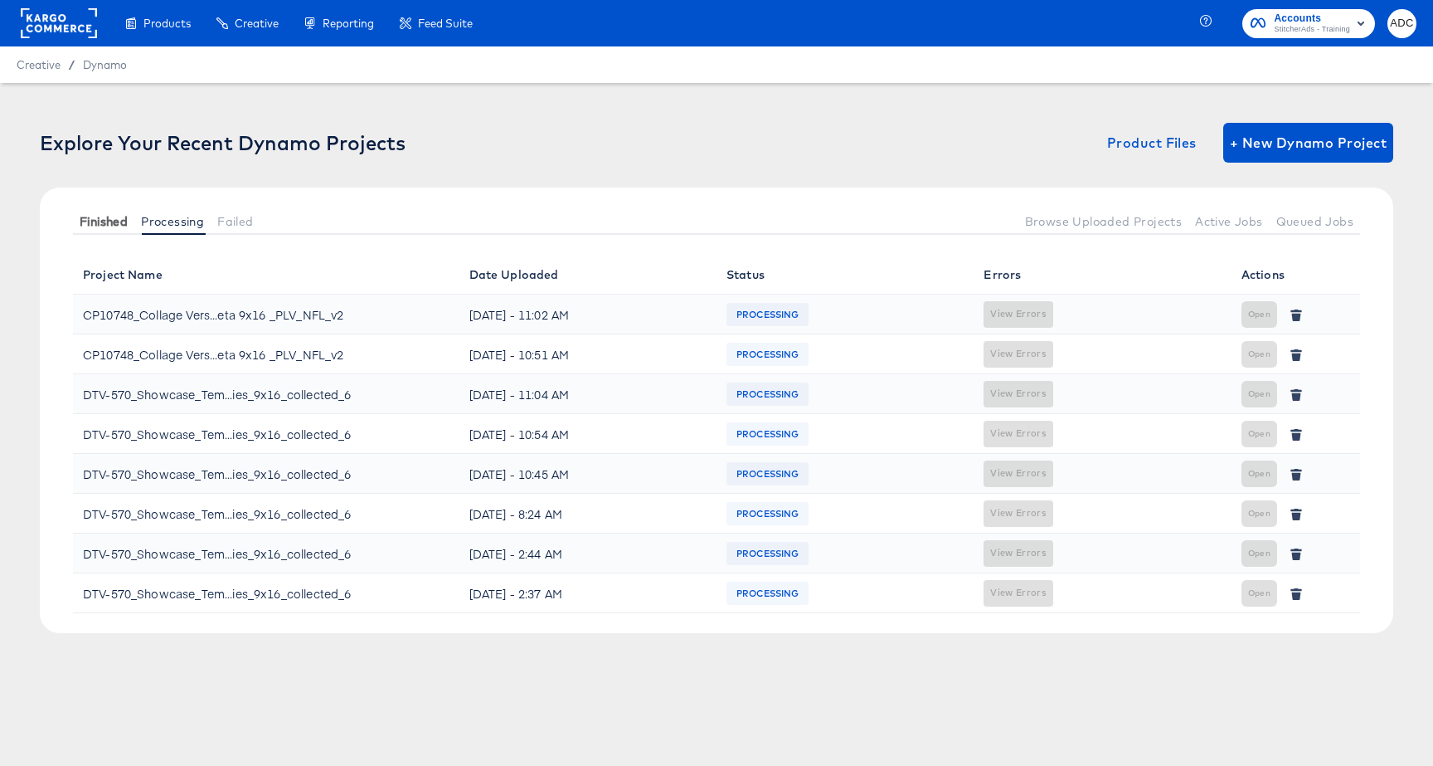
click at [110, 219] on span "Finished" at bounding box center [104, 221] width 48 height 13
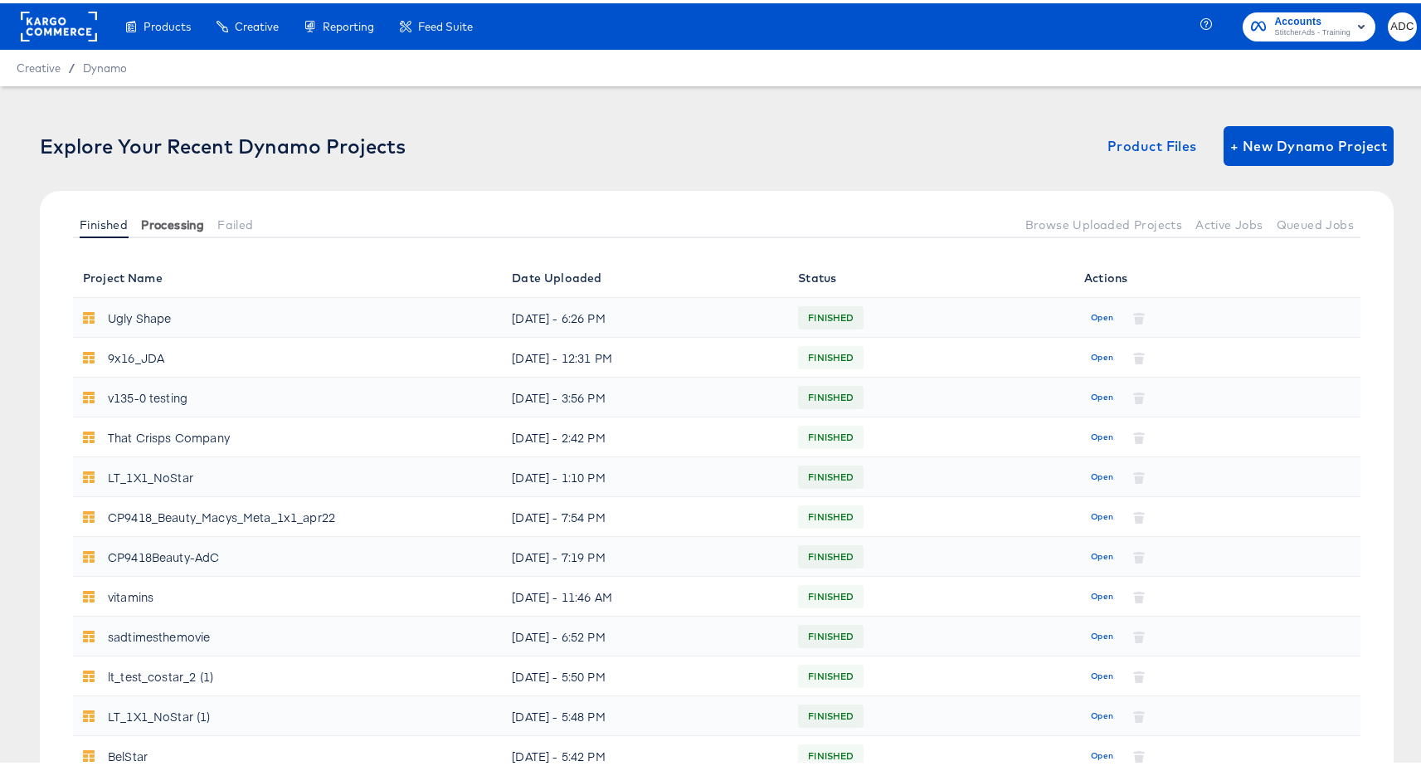
click at [175, 221] on span "Processing" at bounding box center [172, 221] width 63 height 13
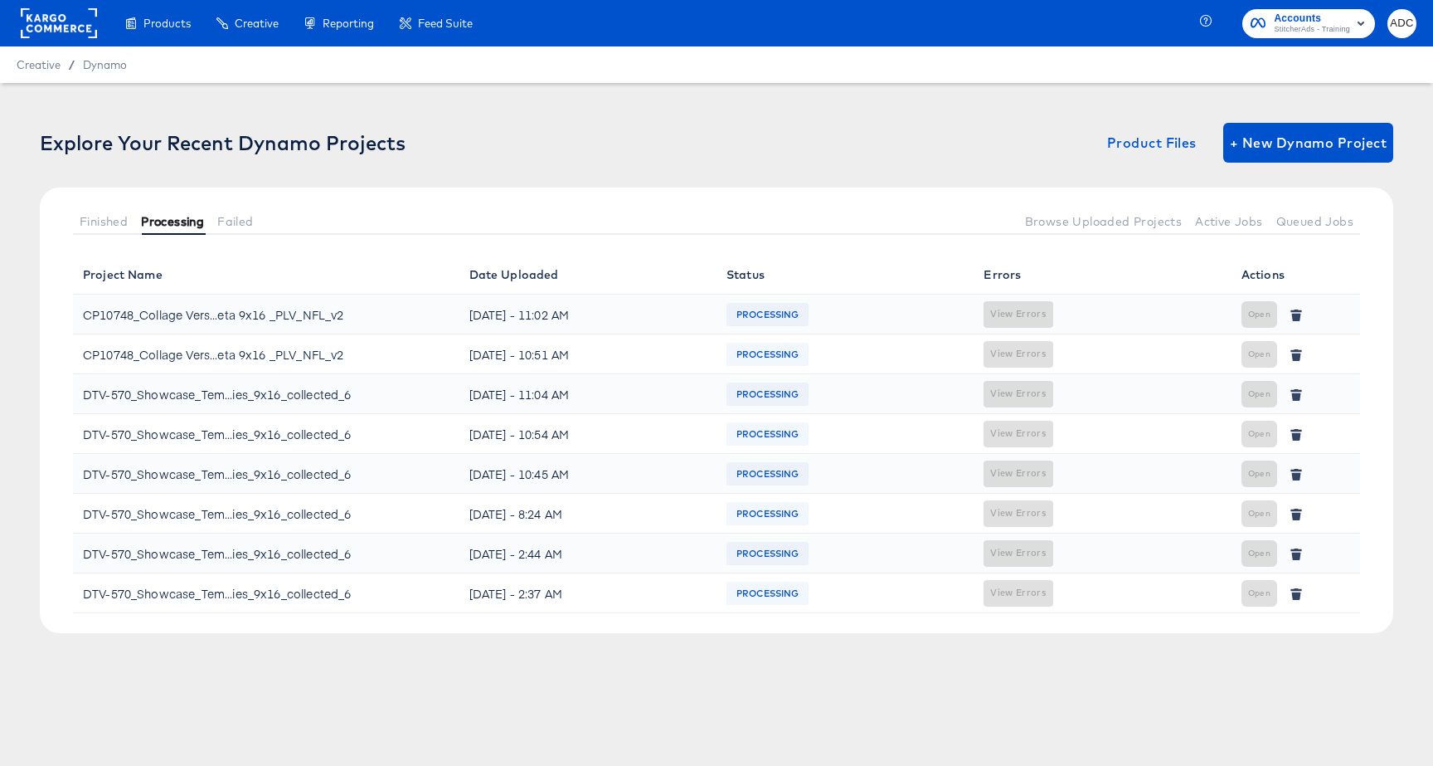
click at [176, 222] on span "Processing" at bounding box center [172, 221] width 63 height 13
click at [87, 226] on span "Finished" at bounding box center [104, 221] width 48 height 13
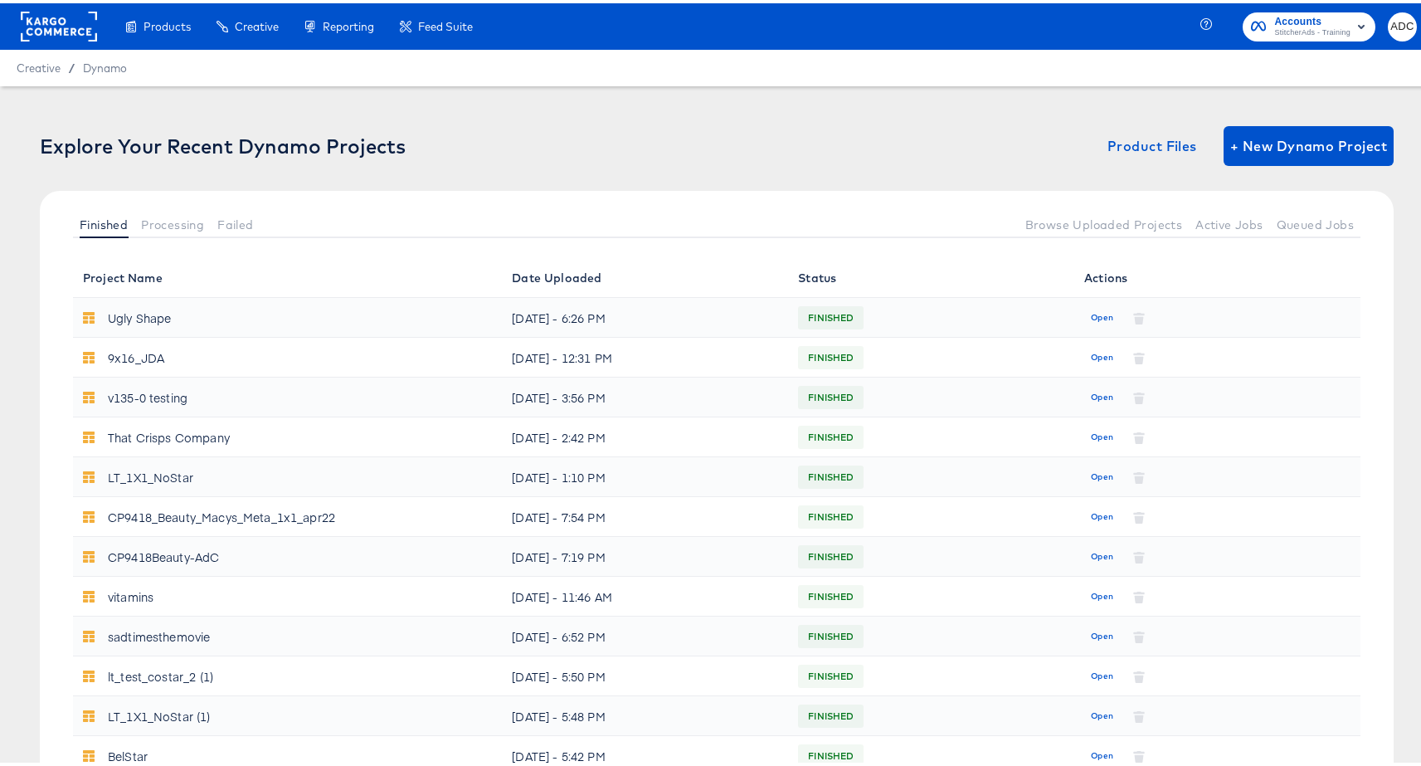
click at [1246, 163] on div "Explore Your Recent Dynamo Projects Product Files + New Dynamo Project Finished…" at bounding box center [717, 189] width 1354 height 132
click at [1247, 156] on button "+ New Dynamo Project" at bounding box center [1308, 143] width 170 height 40
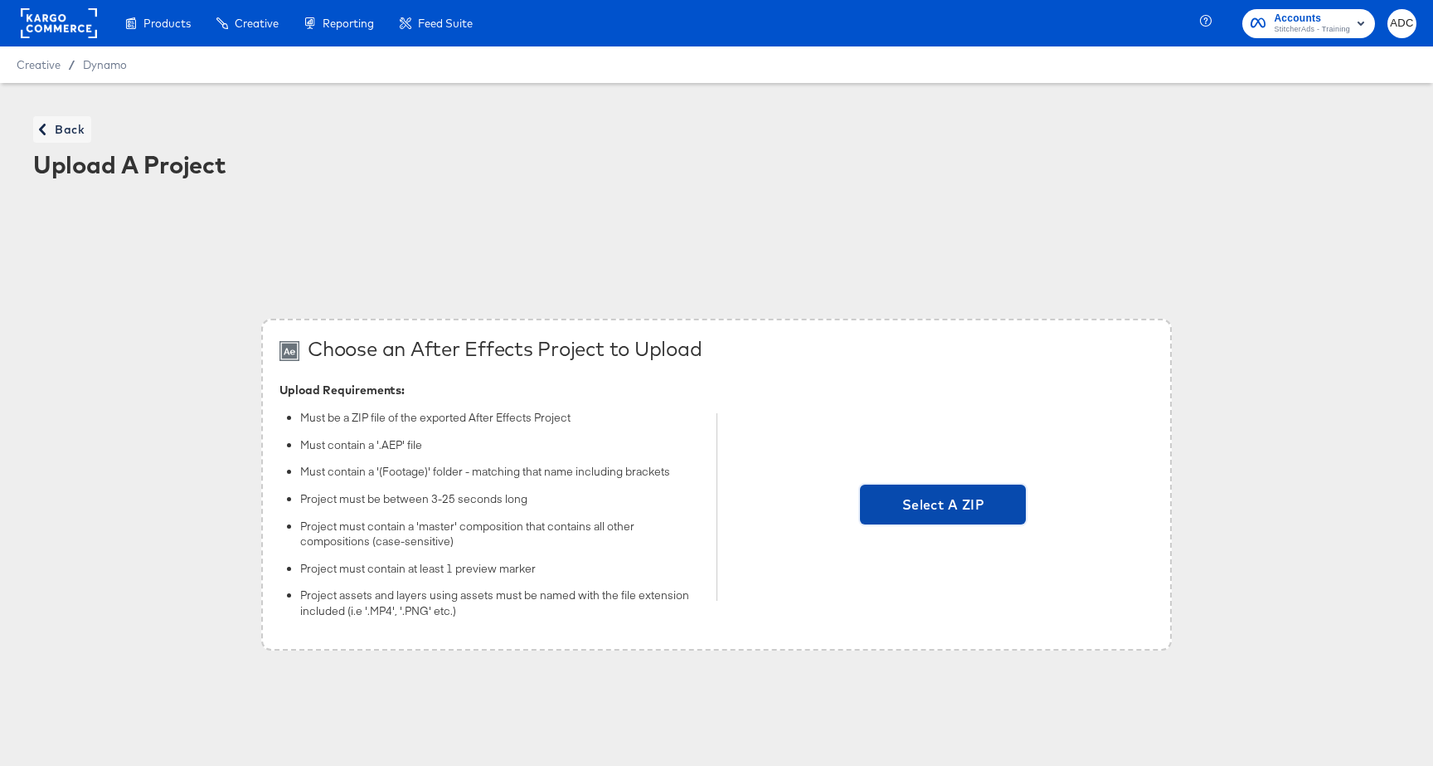
click at [888, 485] on span "Select A ZIP" at bounding box center [943, 504] width 166 height 40
click at [943, 507] on input "Select A ZIP" at bounding box center [943, 507] width 0 height 0
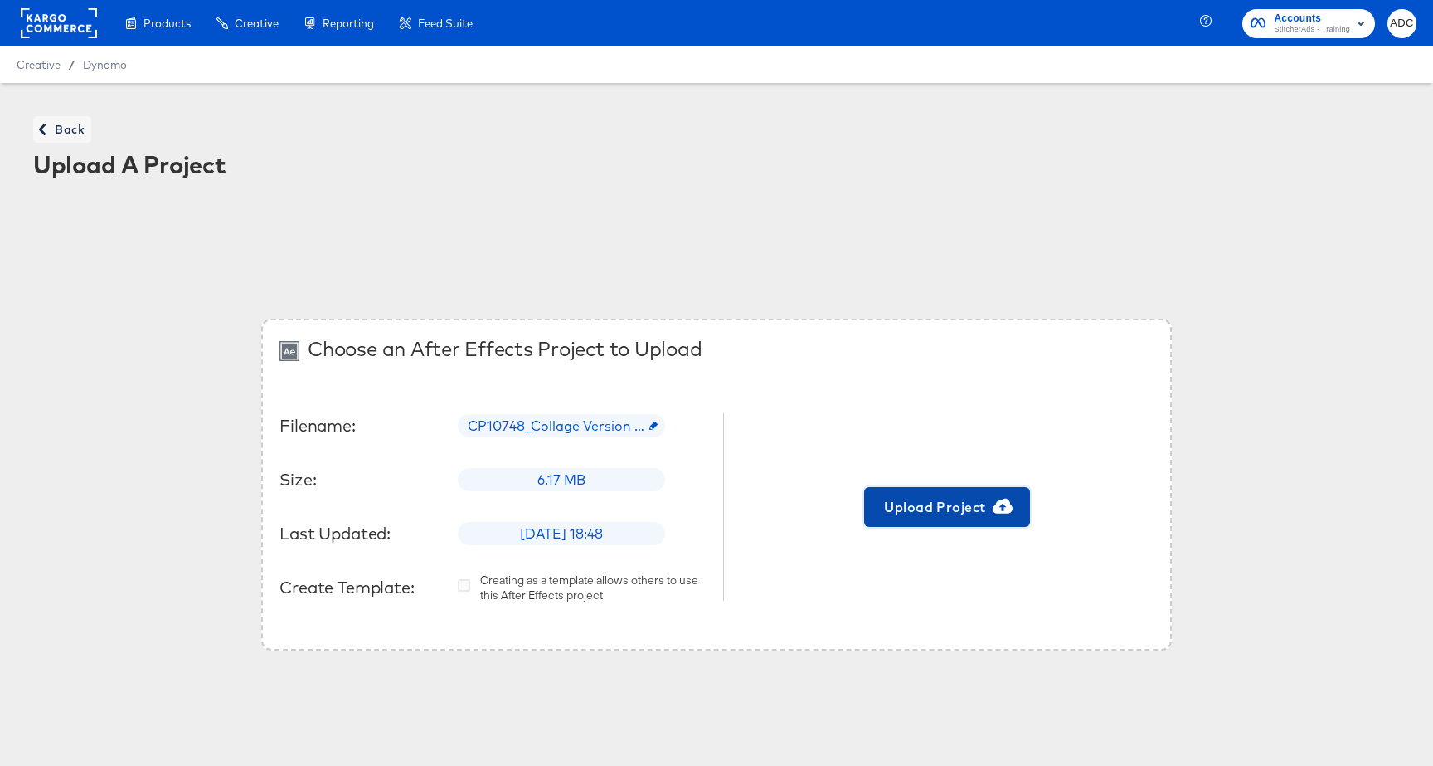
click at [949, 505] on span "Upload Project" at bounding box center [947, 506] width 153 height 23
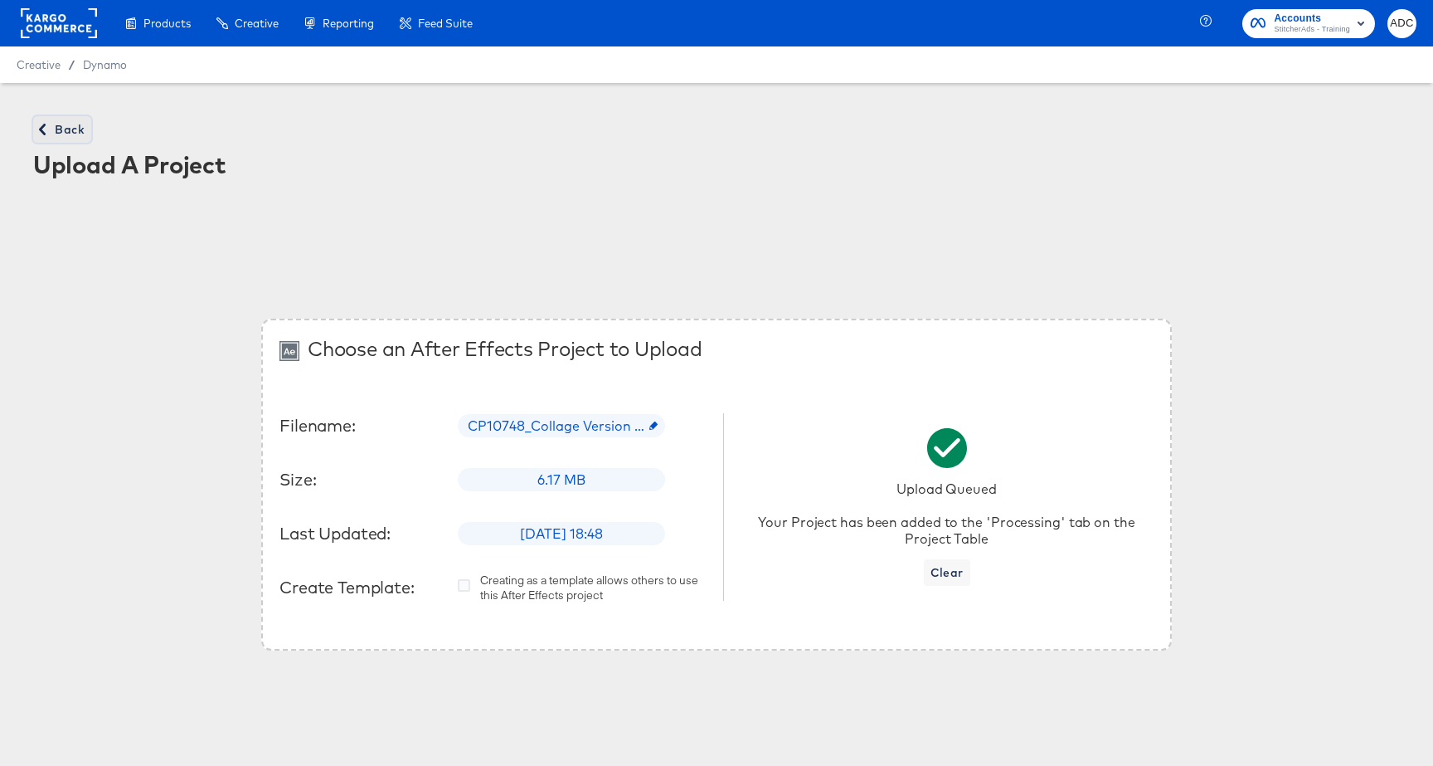
click at [56, 117] on button "Back" at bounding box center [62, 129] width 58 height 27
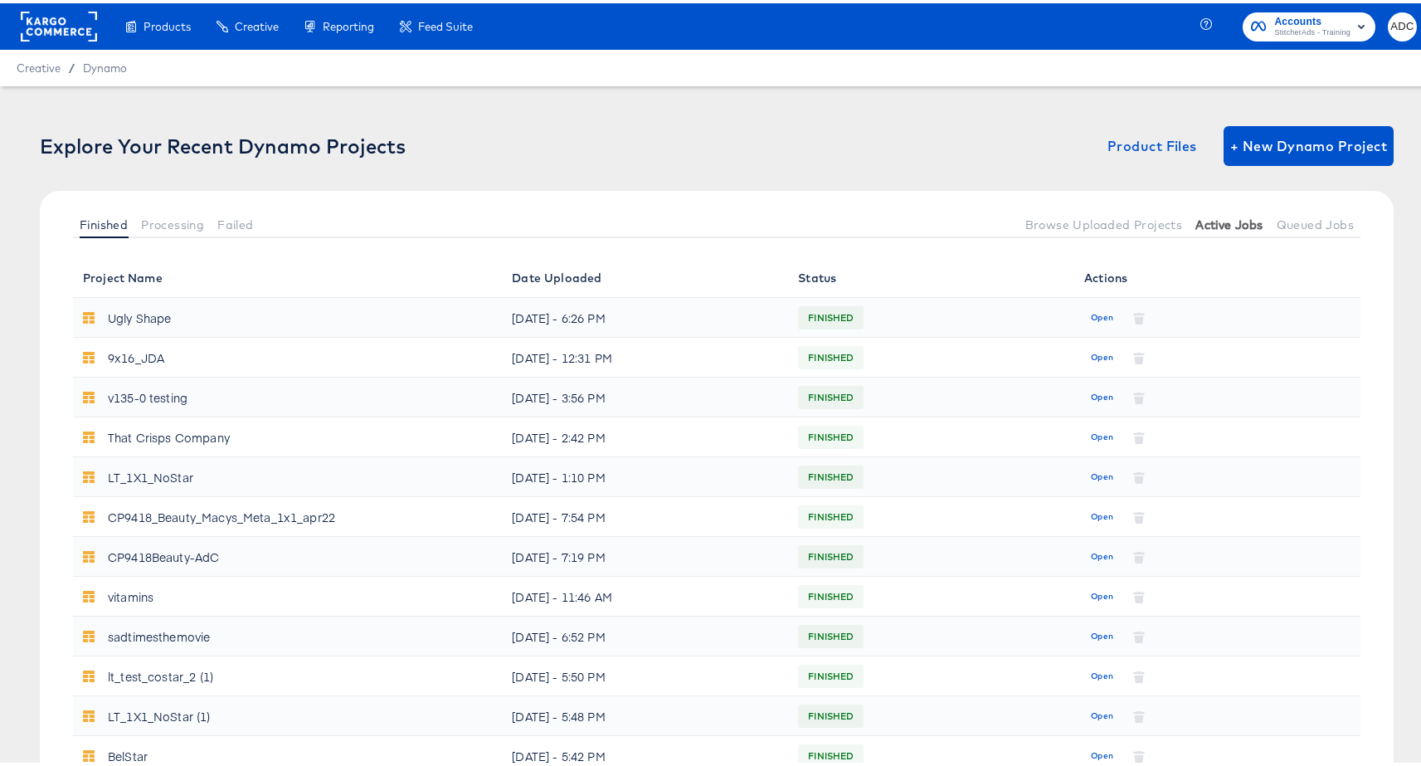
click at [1242, 223] on span "Active Jobs" at bounding box center [1228, 221] width 67 height 13
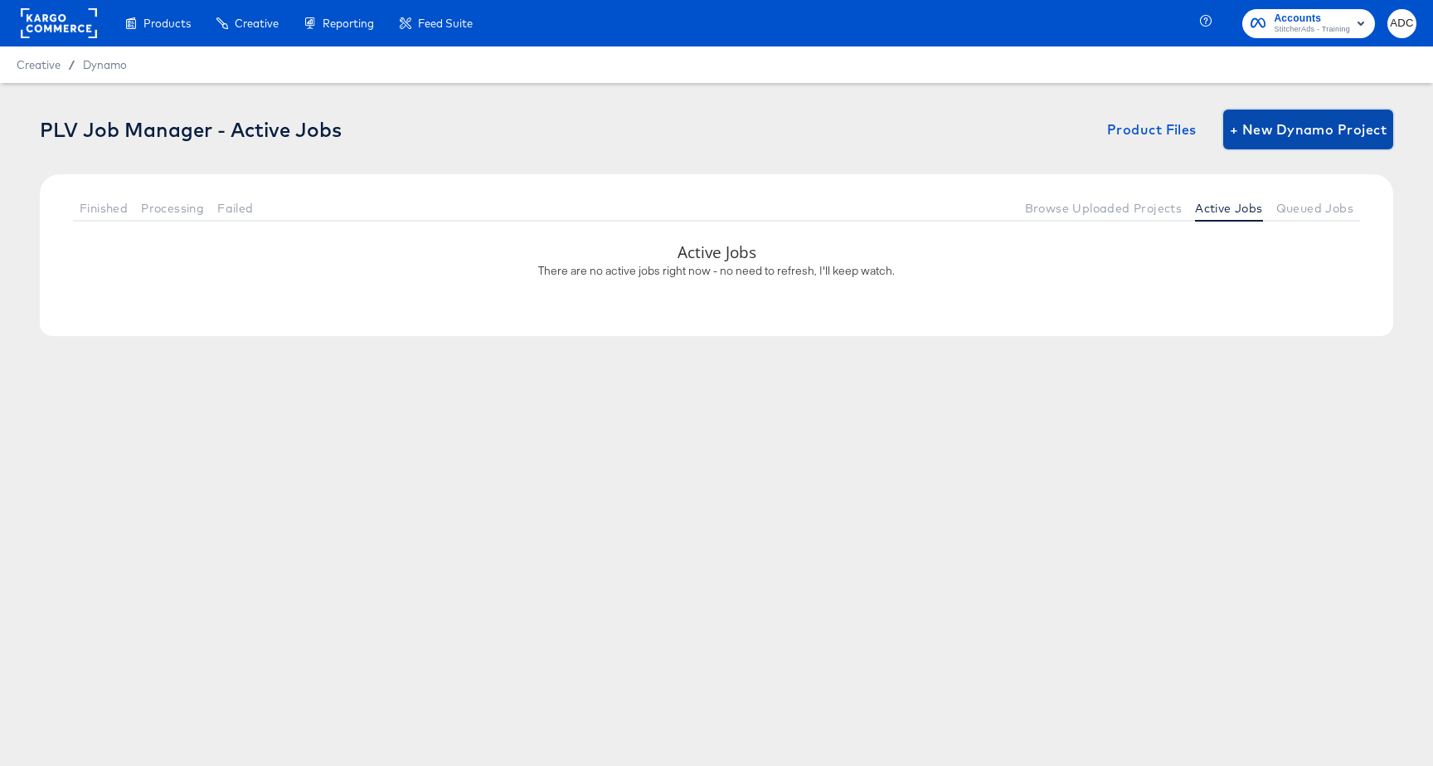
click at [1251, 147] on button "+ New Dynamo Project" at bounding box center [1308, 129] width 170 height 40
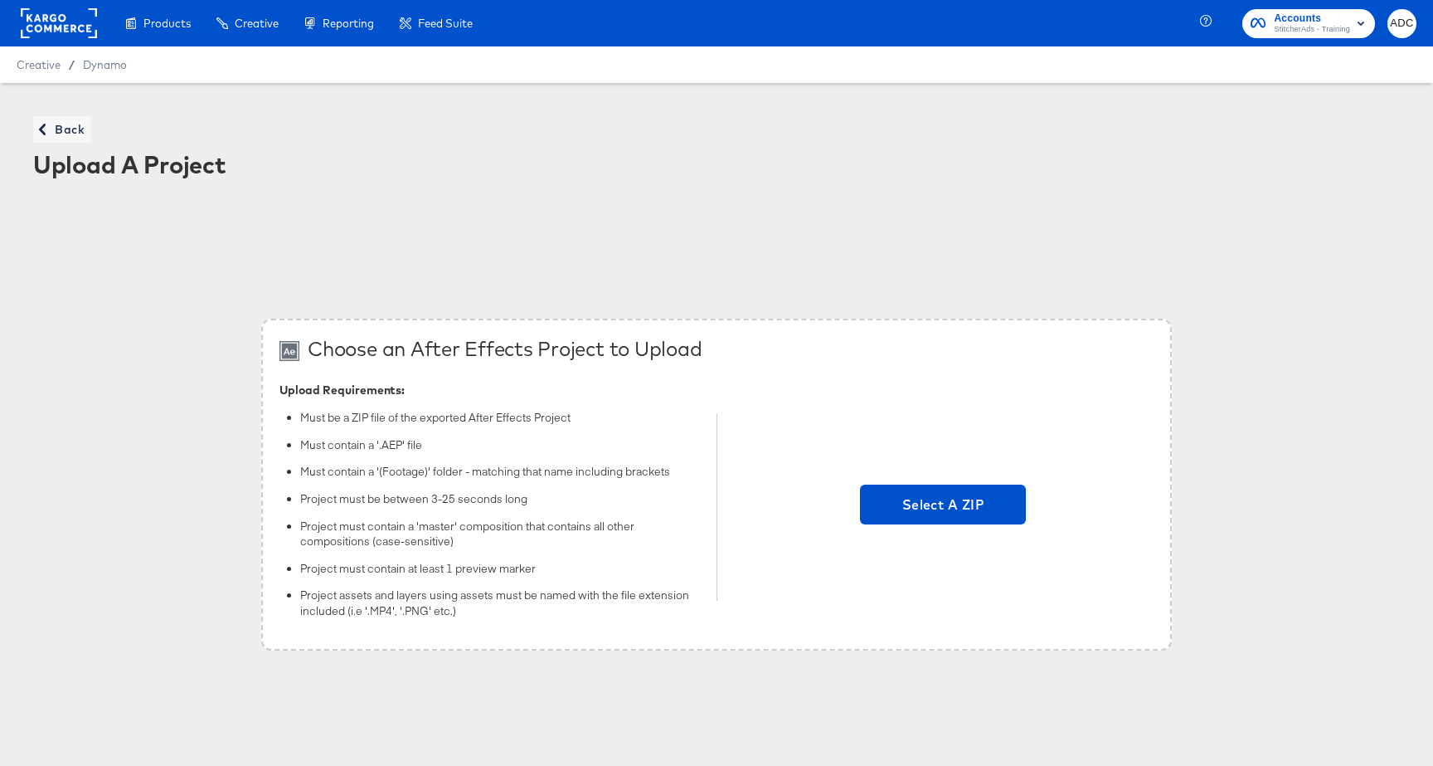
click at [943, 535] on div "Select A ZIP" at bounding box center [943, 507] width 420 height 250
click at [951, 512] on span "Select A ZIP" at bounding box center [943, 504] width 153 height 23
click at [943, 507] on input "Select A ZIP" at bounding box center [943, 507] width 0 height 0
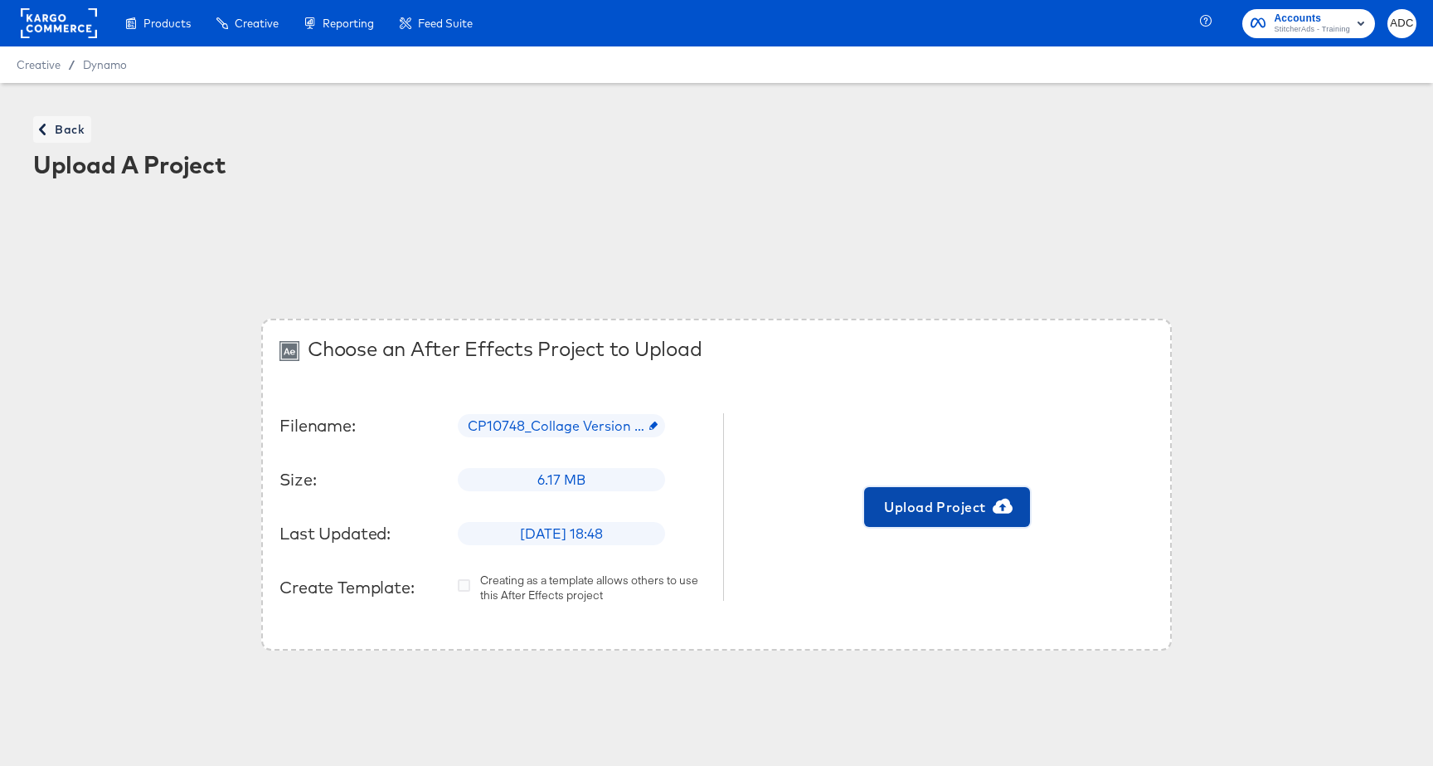
click at [948, 518] on span "Upload Project" at bounding box center [947, 506] width 153 height 23
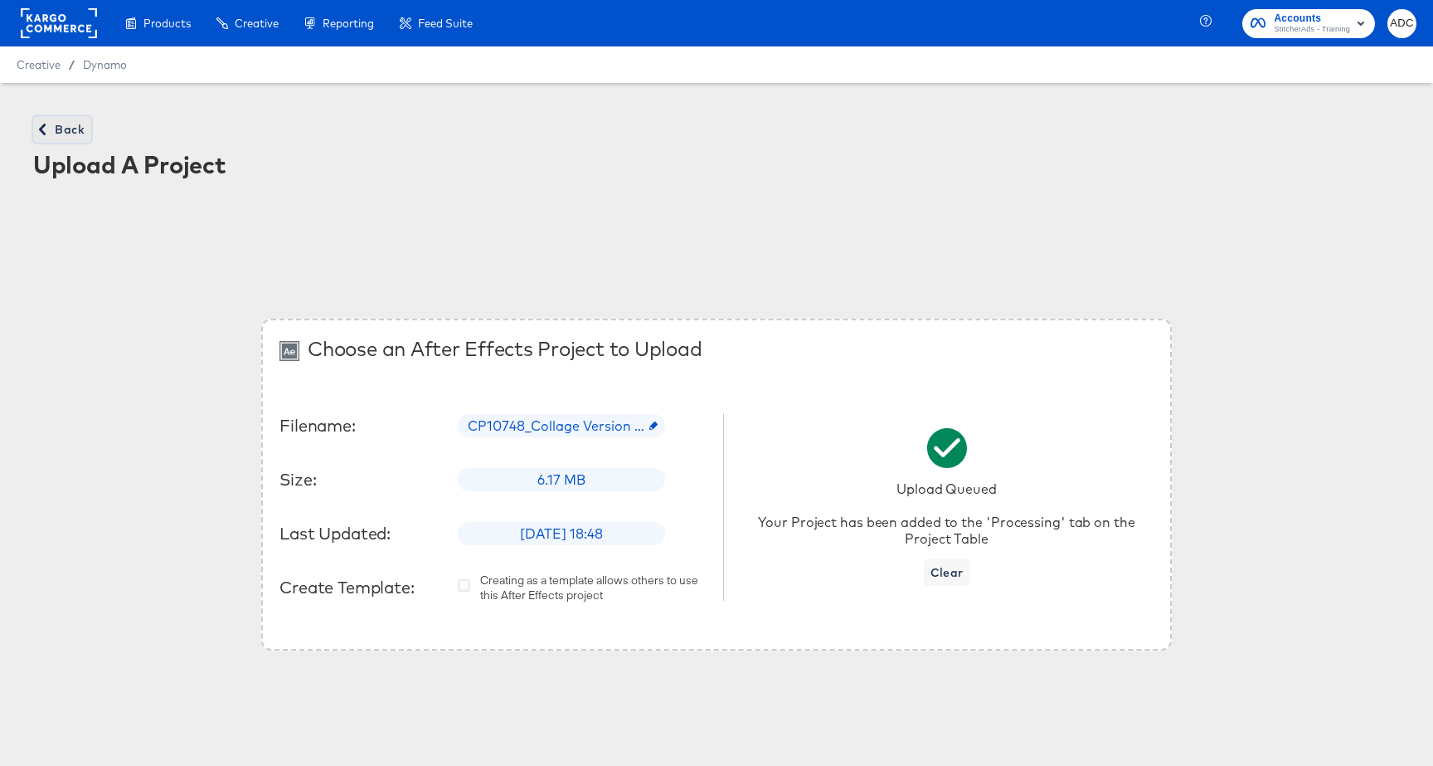
click at [56, 138] on span "Back" at bounding box center [62, 129] width 45 height 21
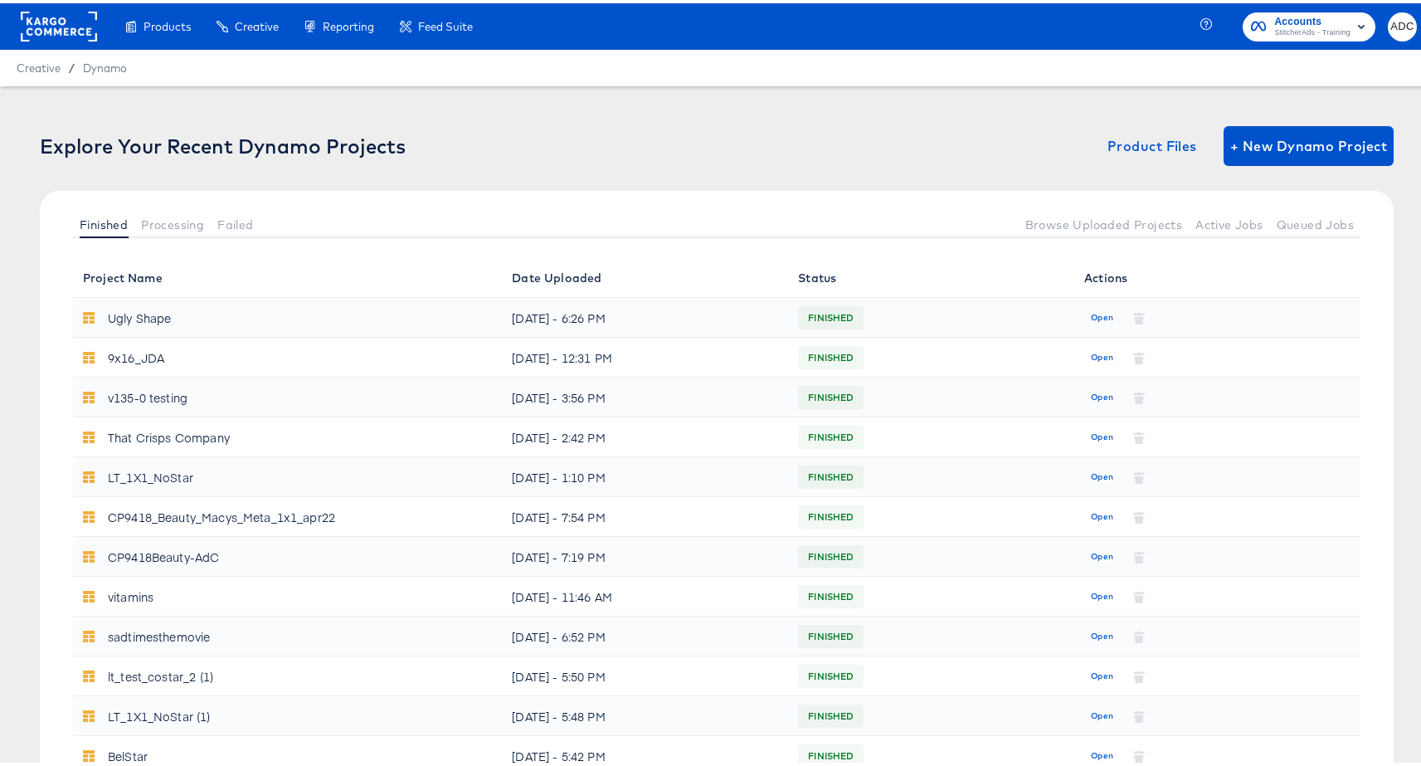
click at [169, 206] on div "Finished Processing Failed Browse Uploaded Projects Active Jobs Queued Jobs" at bounding box center [717, 220] width 1354 height 67
click at [180, 217] on span "Processing" at bounding box center [172, 221] width 63 height 13
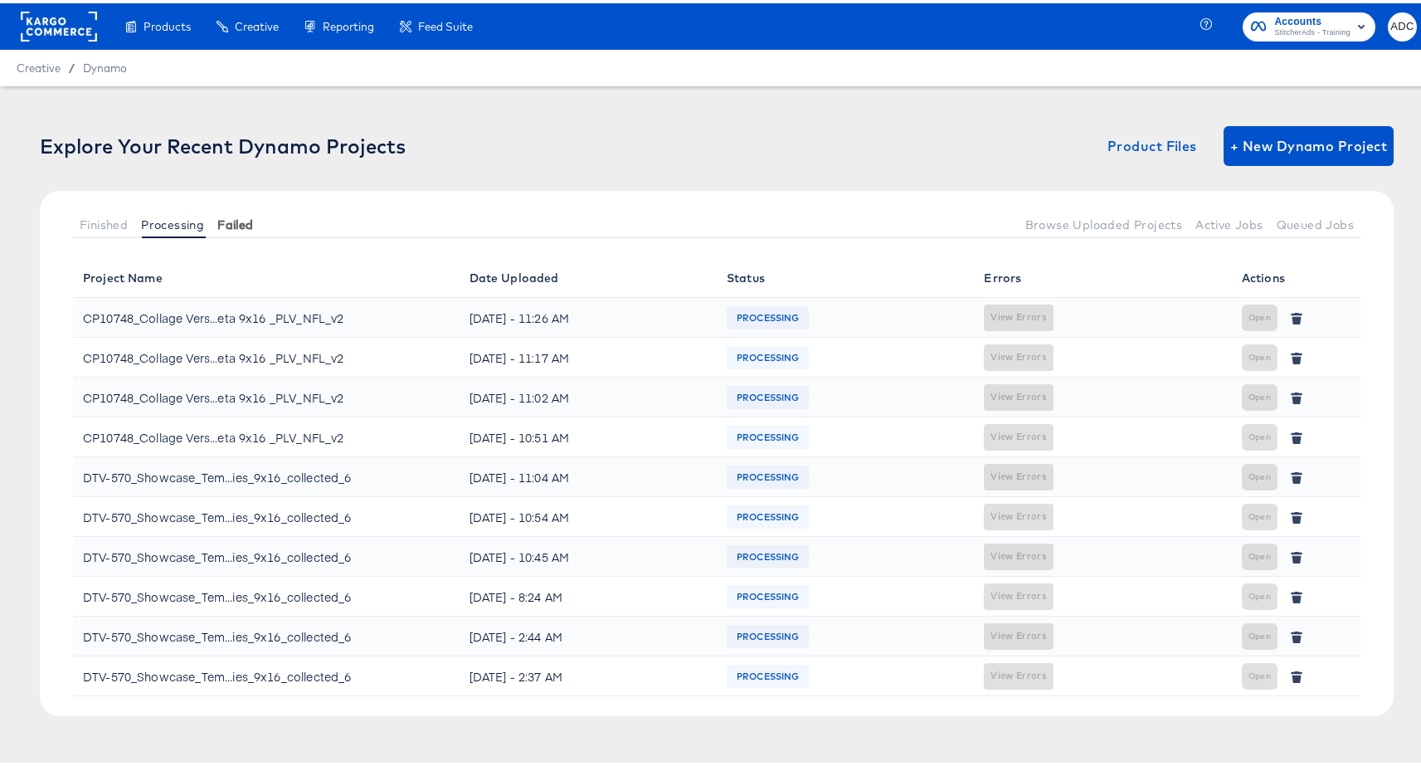
click at [260, 218] on button "Failed" at bounding box center [235, 220] width 49 height 27
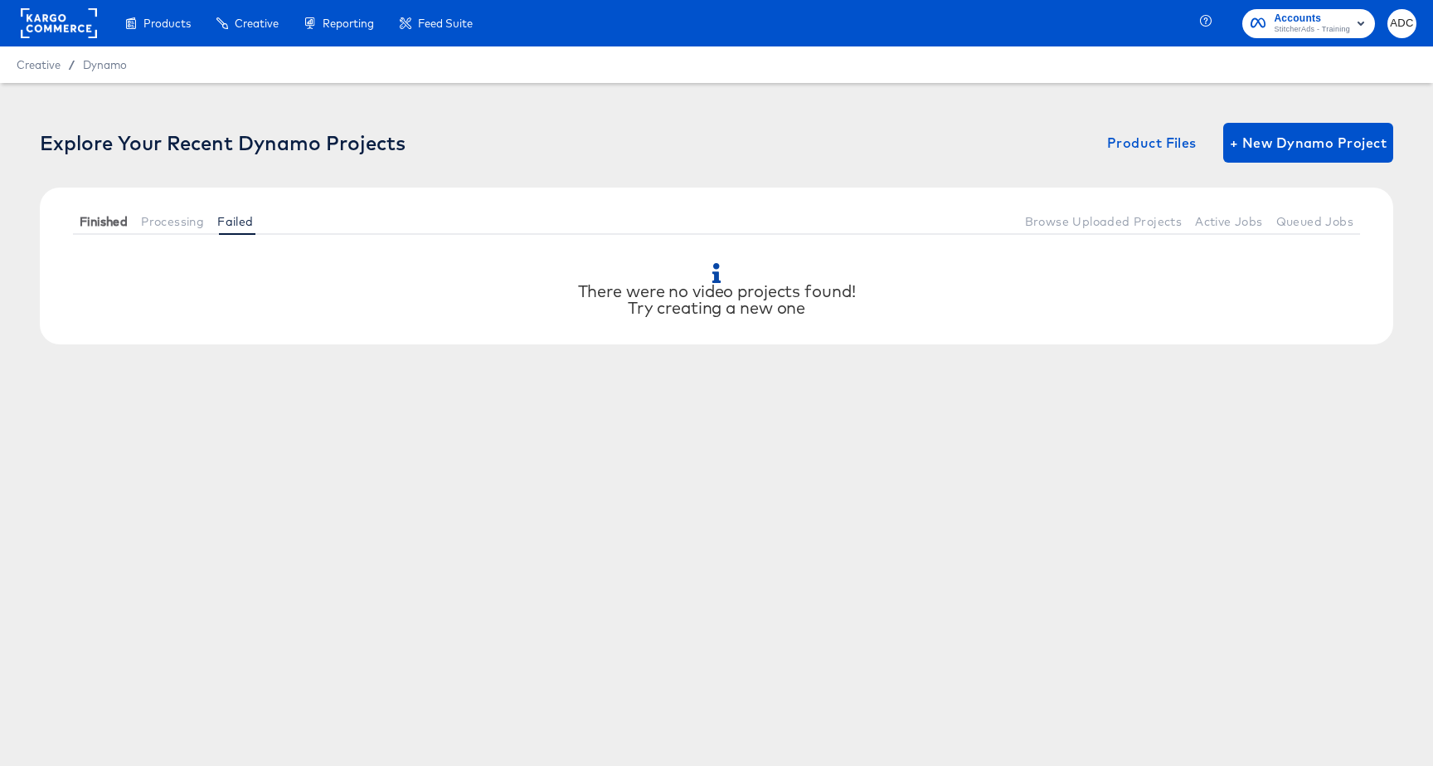
click at [119, 223] on span "Finished" at bounding box center [104, 221] width 48 height 13
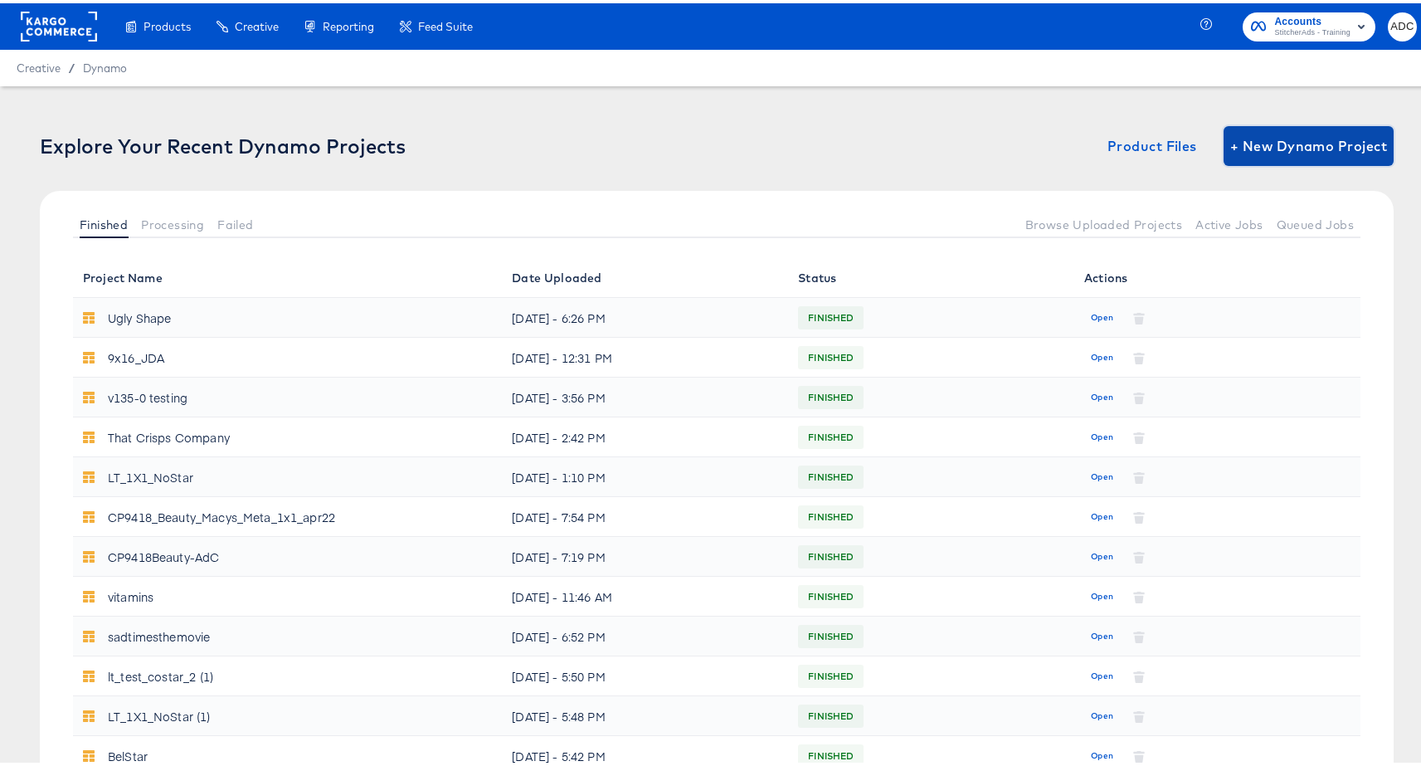
click at [1256, 142] on span "+ New Dynamo Project" at bounding box center [1308, 142] width 157 height 23
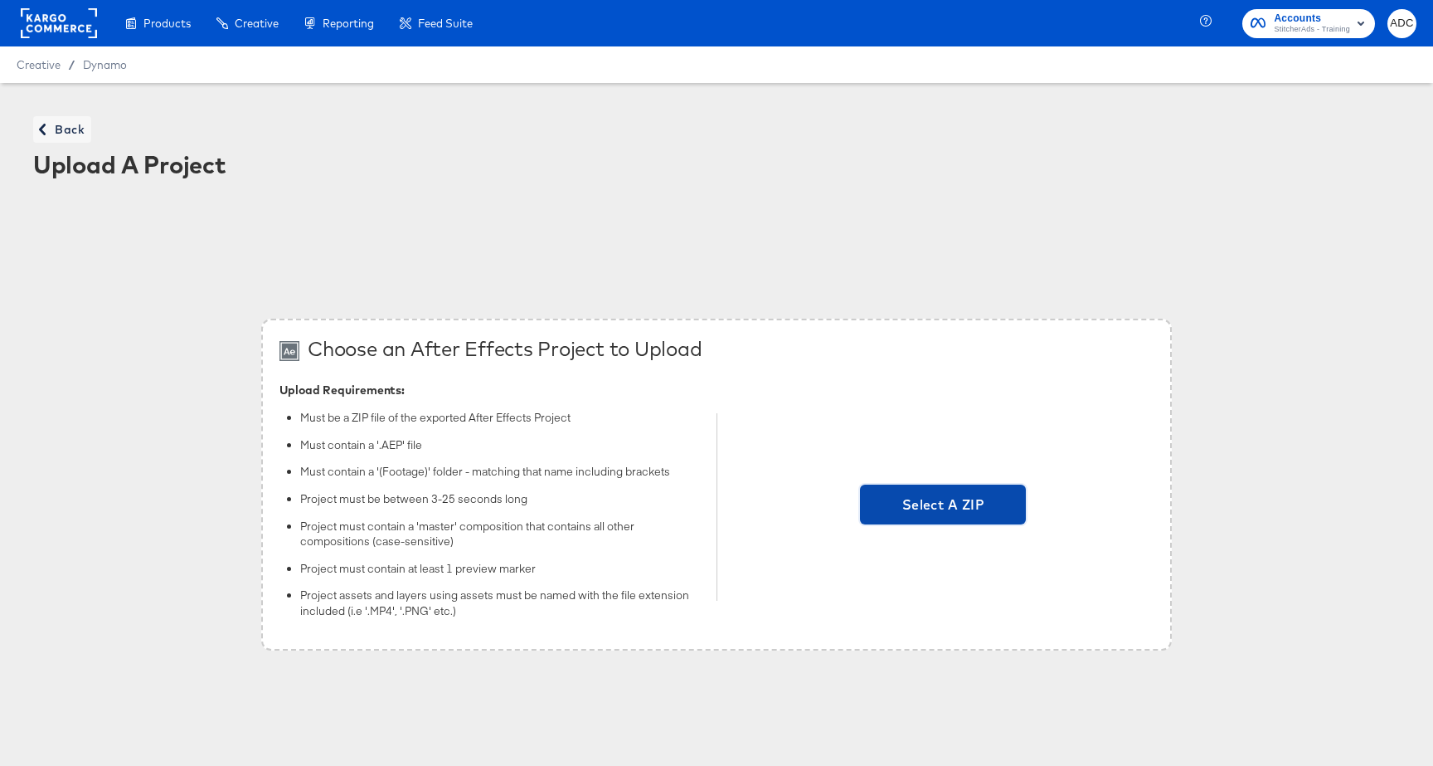
click at [955, 489] on span "Select A ZIP" at bounding box center [943, 504] width 166 height 40
click at [943, 507] on input "Select A ZIP" at bounding box center [943, 507] width 0 height 0
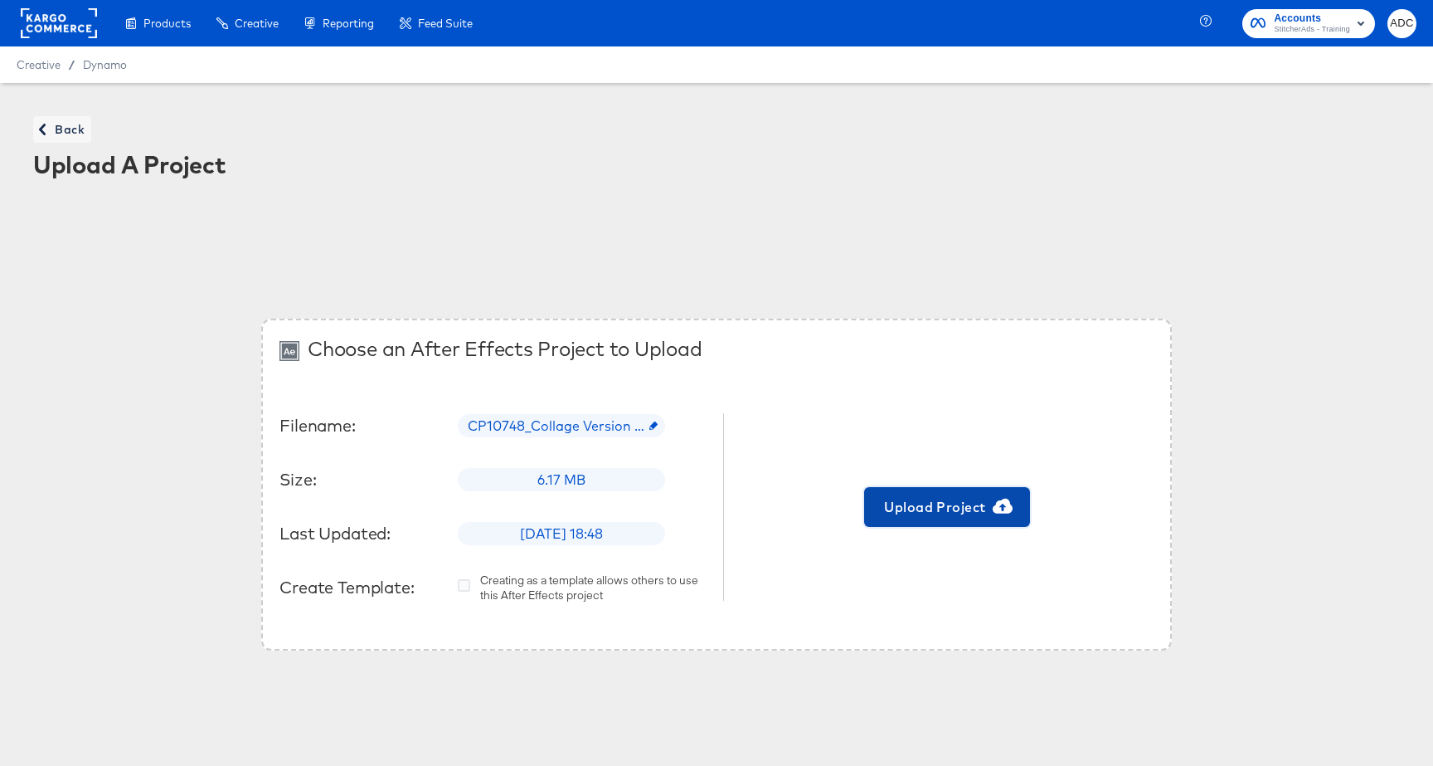
click at [974, 495] on span "Upload Project" at bounding box center [947, 506] width 153 height 23
